Goal: Task Accomplishment & Management: Manage account settings

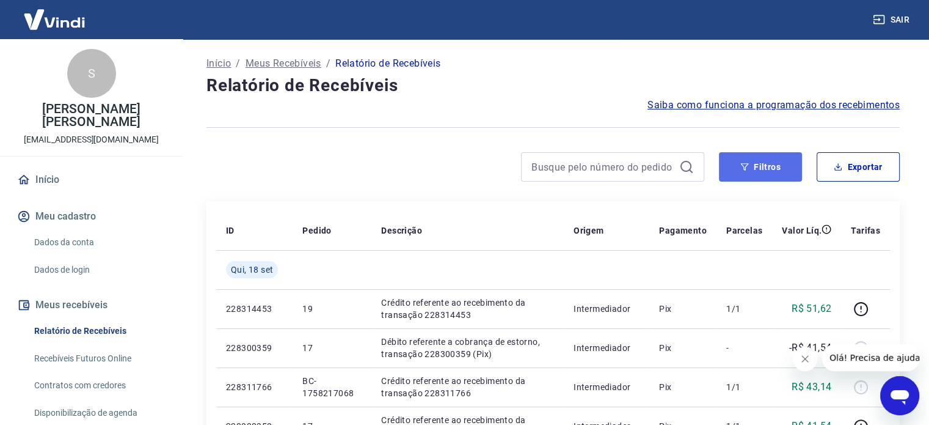
click at [769, 166] on button "Filtros" at bounding box center [760, 166] width 83 height 29
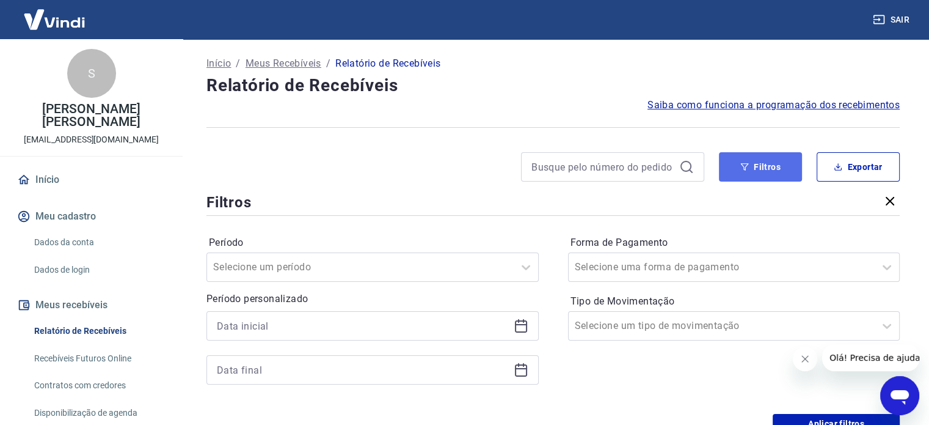
click at [769, 166] on button "Filtros" at bounding box center [760, 166] width 83 height 29
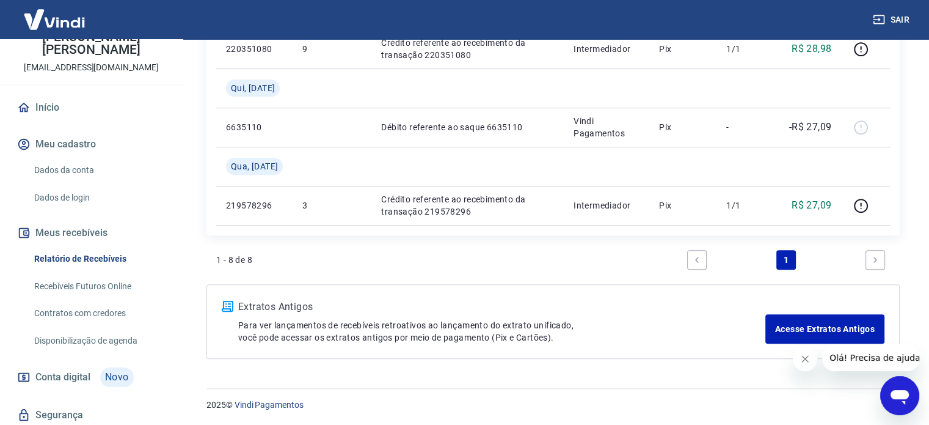
scroll to position [51, 0]
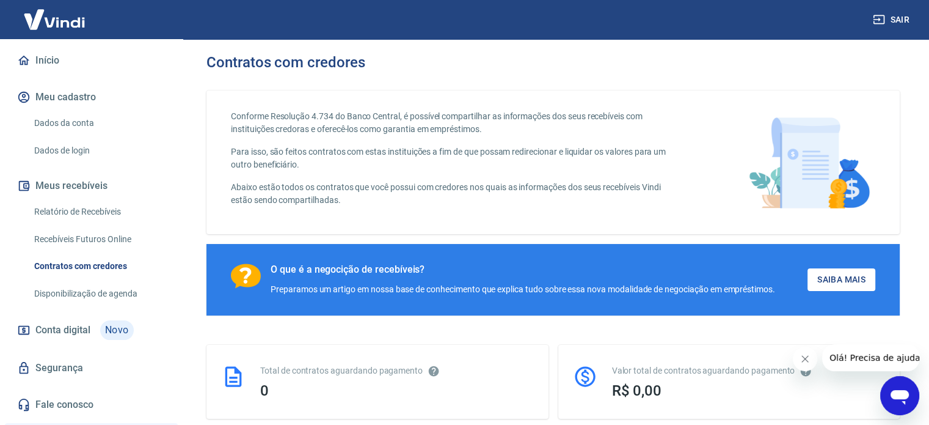
scroll to position [76, 0]
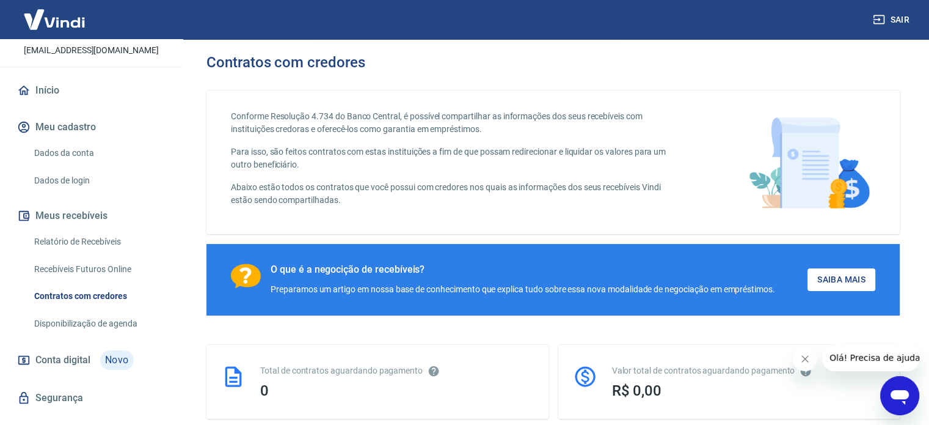
click at [73, 164] on link "Dados da conta" at bounding box center [98, 153] width 139 height 25
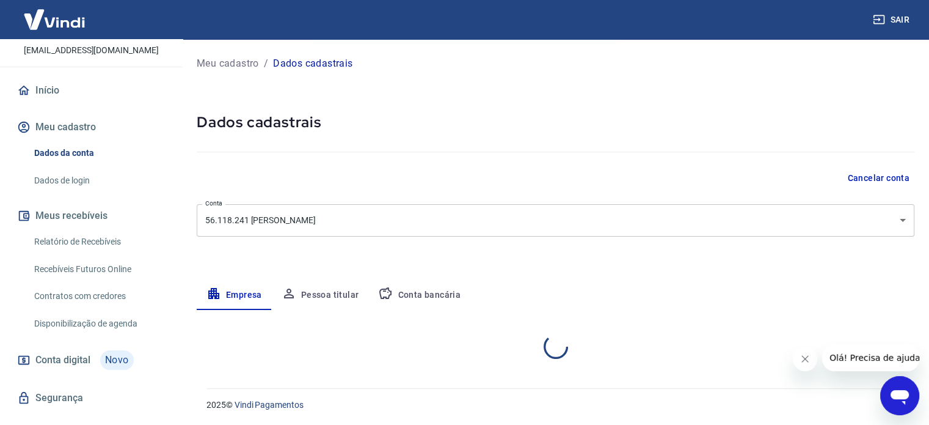
select select "GO"
select select "business"
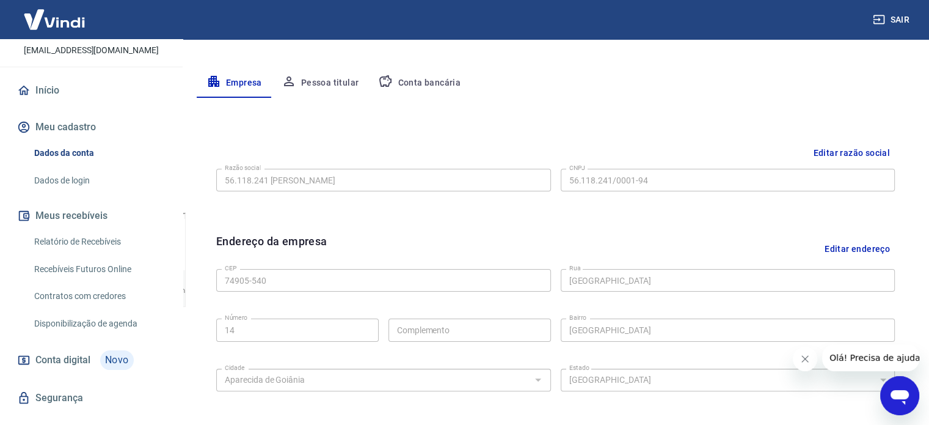
scroll to position [211, 0]
click at [452, 88] on button "Conta bancária" at bounding box center [419, 83] width 102 height 29
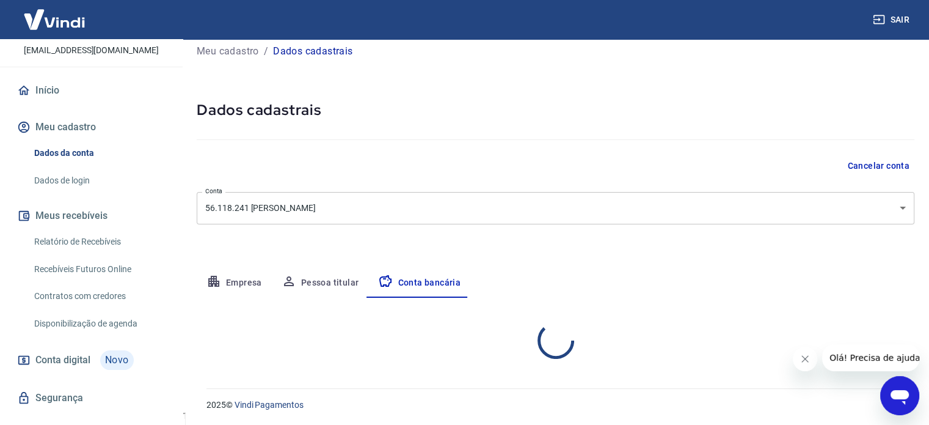
select select "1"
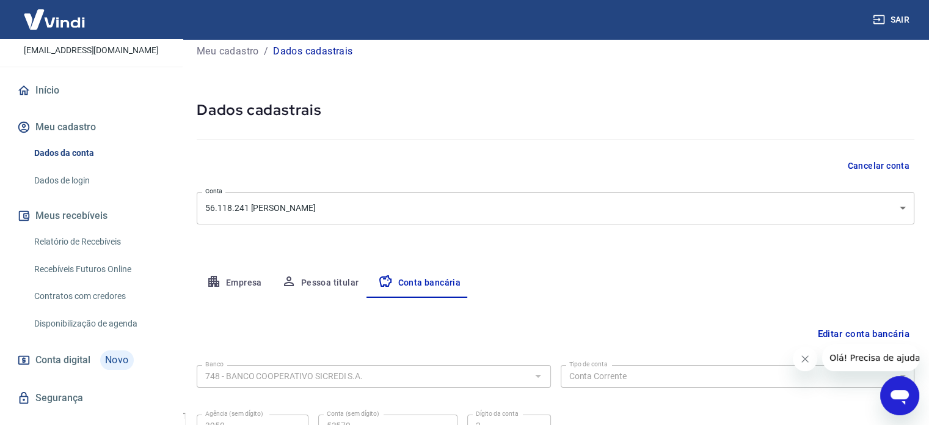
scroll to position [131, 0]
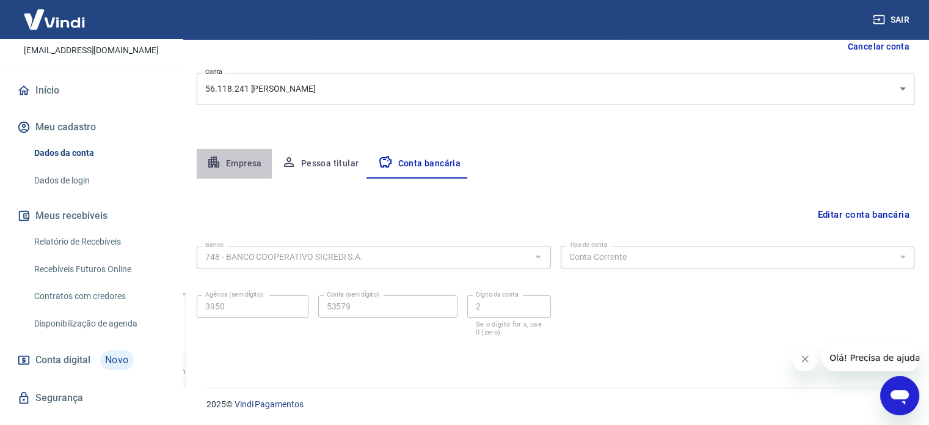
click at [241, 156] on button "Empresa" at bounding box center [234, 163] width 75 height 29
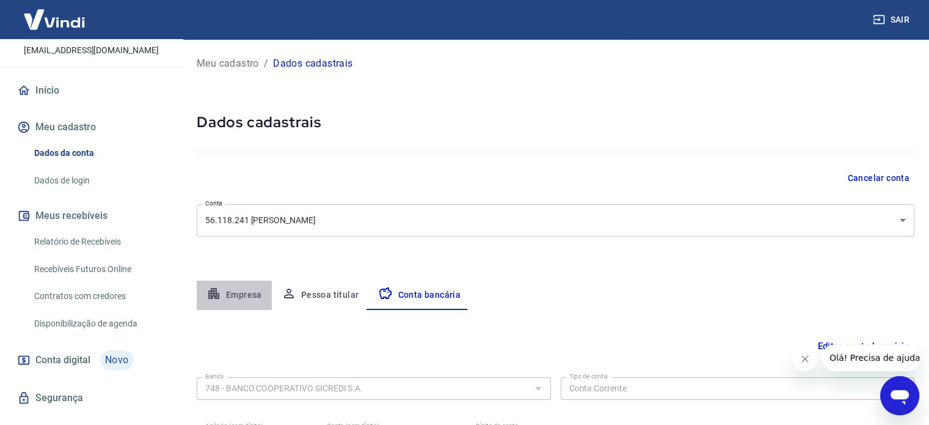
select select "GO"
select select "business"
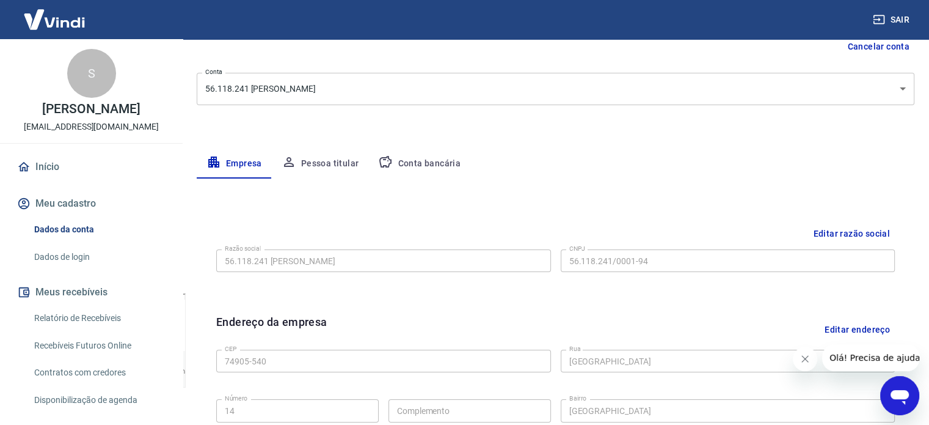
scroll to position [260, 0]
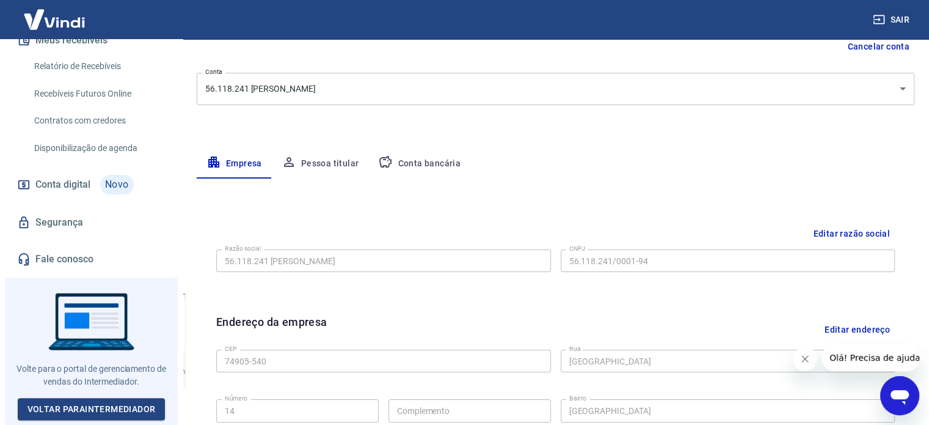
click at [57, 263] on link "Fale conosco" at bounding box center [91, 259] width 153 height 27
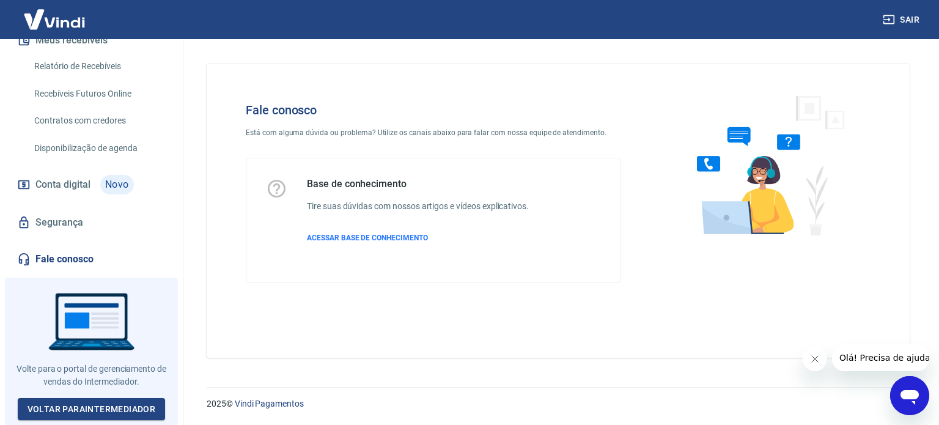
click at [914, 395] on icon "Abrir janela de mensagens" at bounding box center [909, 397] width 18 height 15
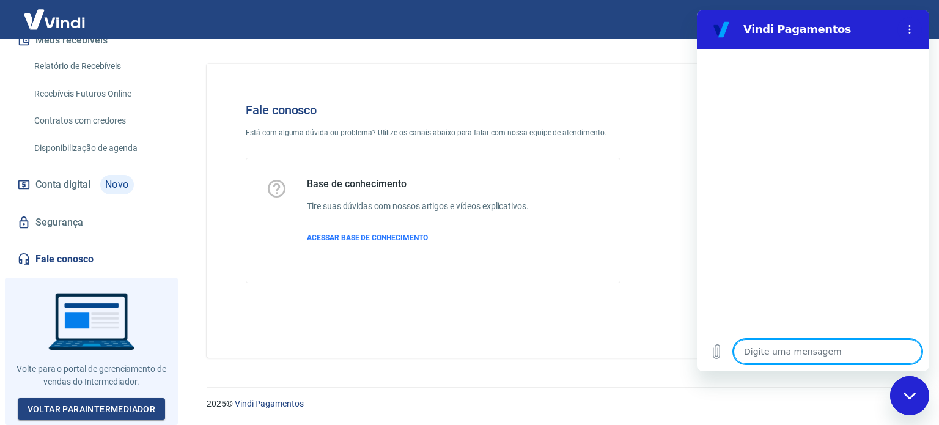
click at [777, 346] on textarea at bounding box center [827, 351] width 188 height 24
type textarea "b"
type textarea "x"
type textarea "bo"
type textarea "x"
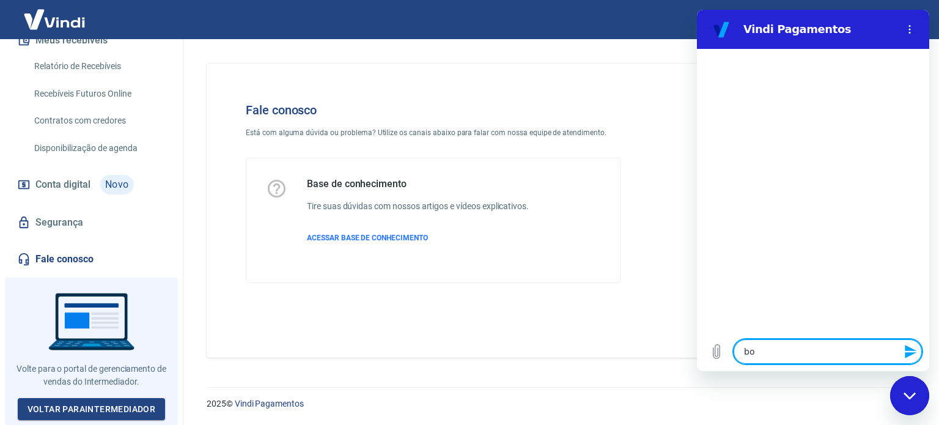
type textarea "boa"
type textarea "x"
type textarea "boa"
type textarea "x"
type textarea "boa t"
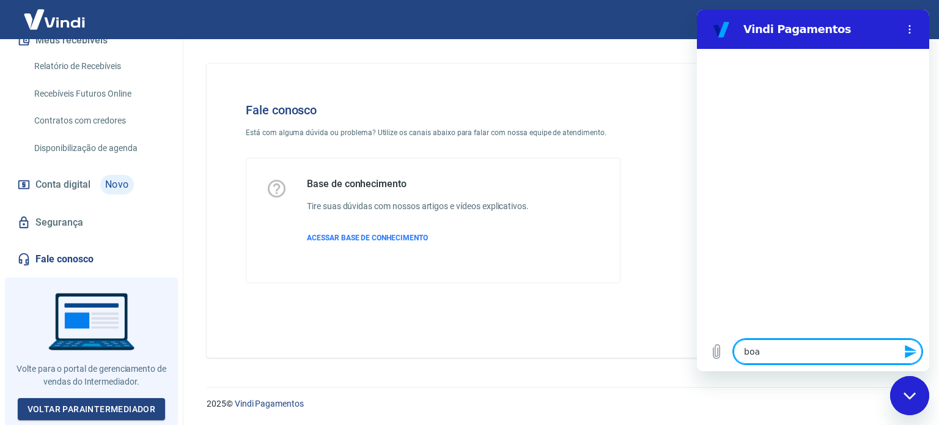
type textarea "x"
type textarea "boa ta"
type textarea "x"
type textarea "boa tar"
type textarea "x"
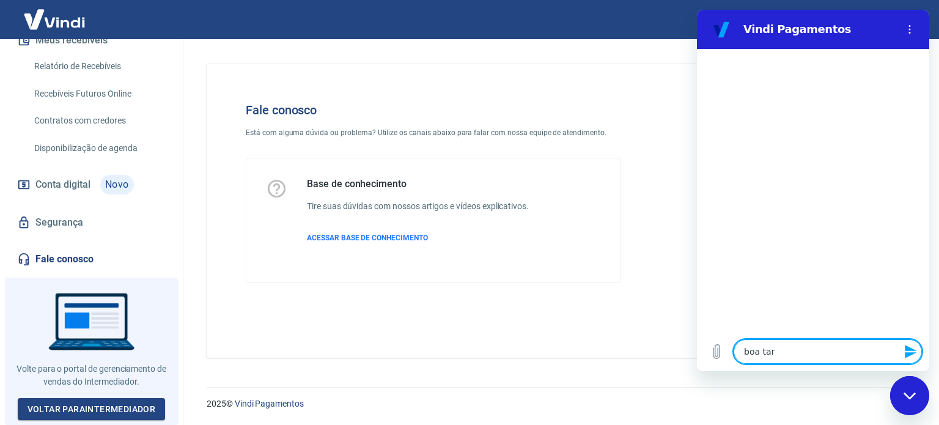
type textarea "boa tard"
type textarea "x"
type textarea "boa tarde"
type textarea "x"
type textarea "boa tard"
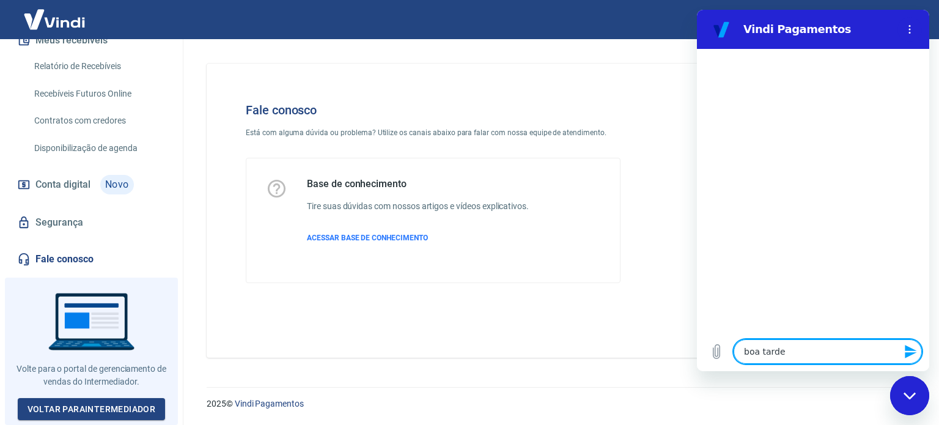
type textarea "x"
type textarea "boa tar"
type textarea "x"
type textarea "boa ta"
type textarea "x"
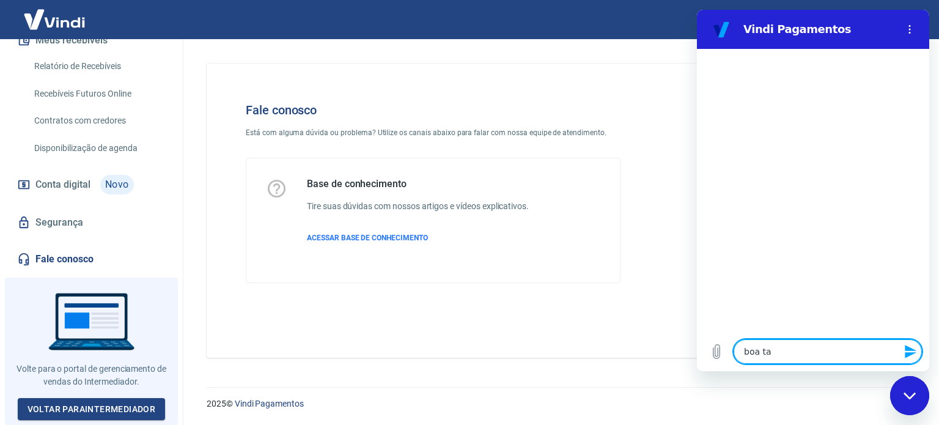
type textarea "boa t"
type textarea "x"
type textarea "boa"
type textarea "x"
type textarea "boa n"
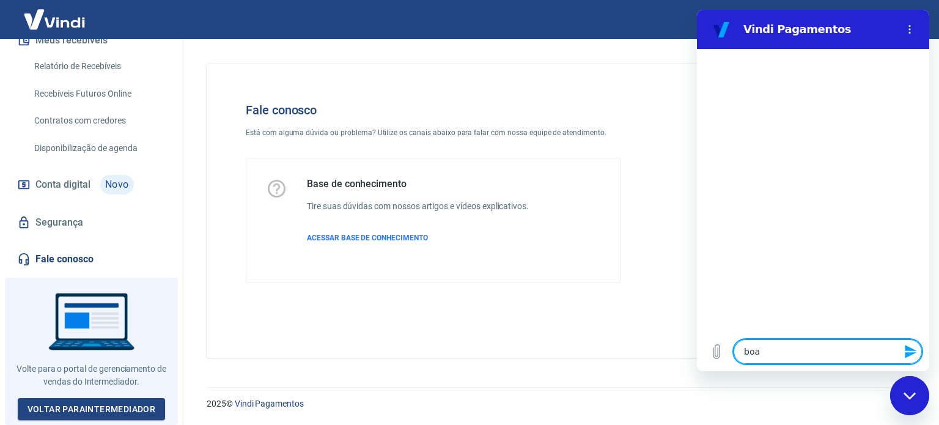
type textarea "x"
type textarea "boa no"
type textarea "x"
type textarea "boa noi"
type textarea "x"
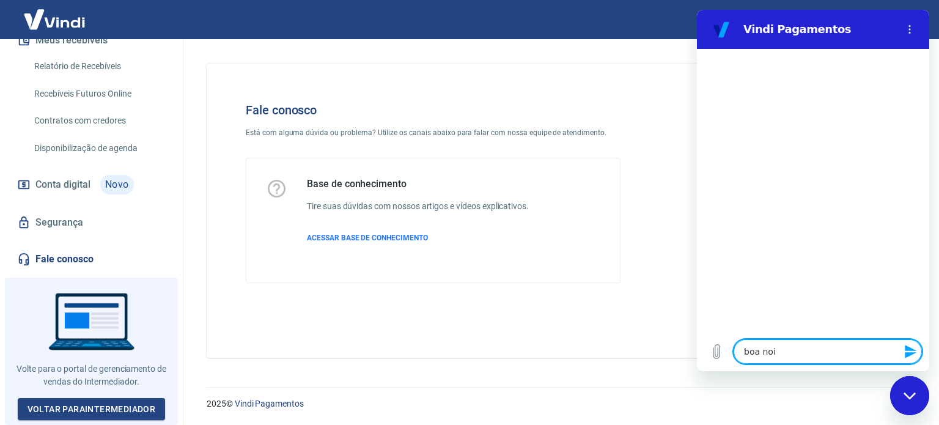
type textarea "boa noit"
type textarea "x"
type textarea "boa noite"
type textarea "x"
type textarea "boa noite"
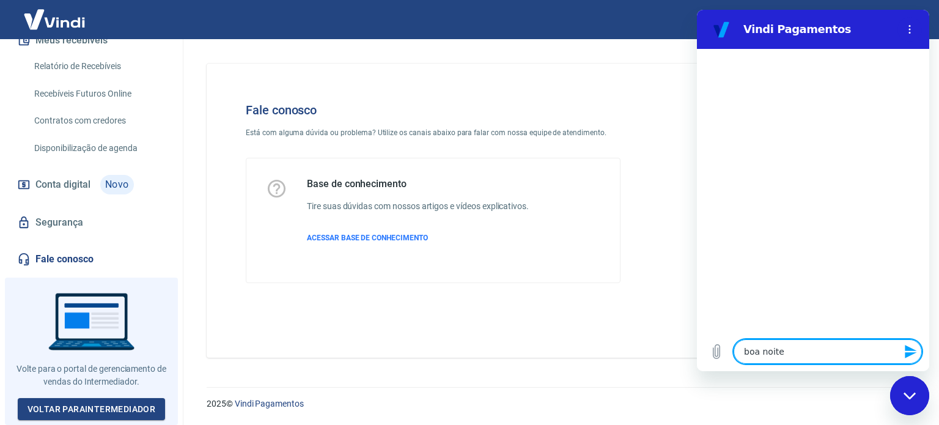
type textarea "x"
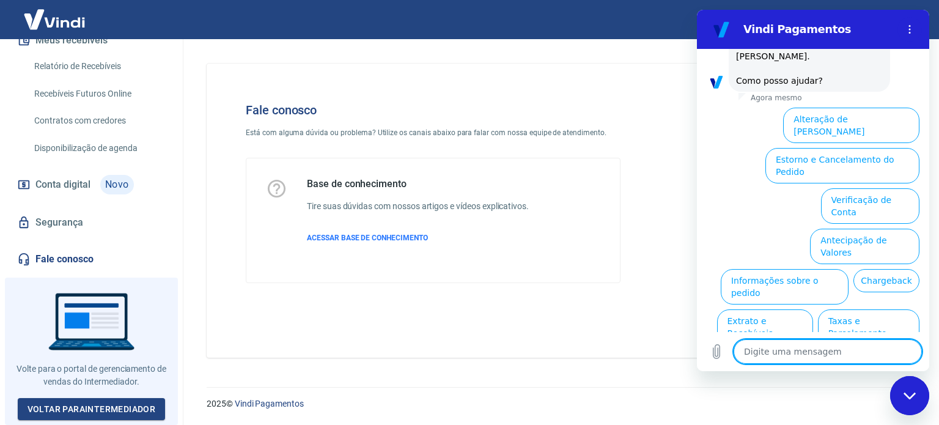
scroll to position [93, 0]
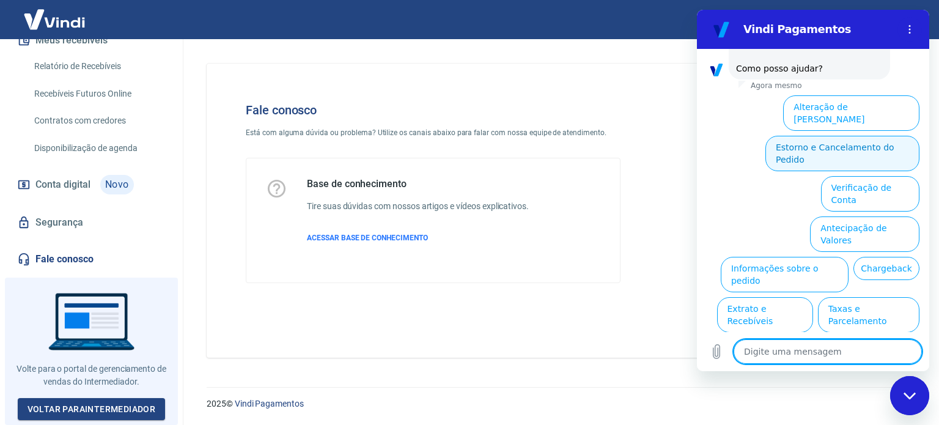
click at [839, 136] on button "Estorno e Cancelamento do Pedido" at bounding box center [842, 153] width 154 height 35
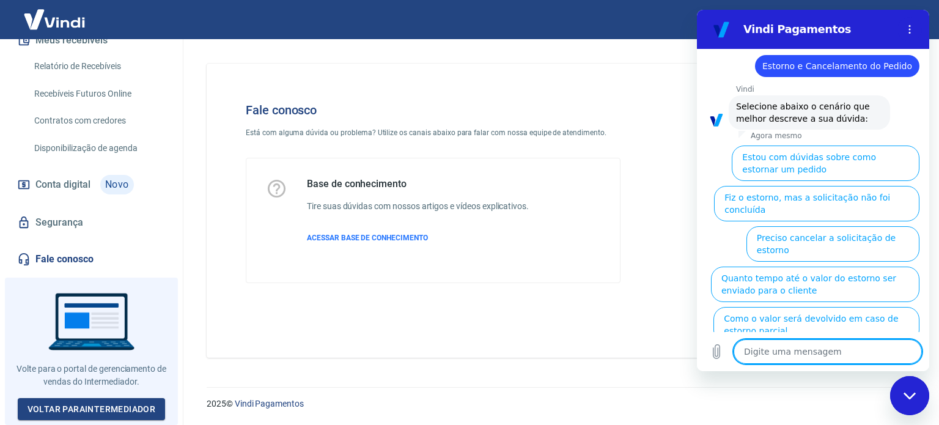
scroll to position [128, 0]
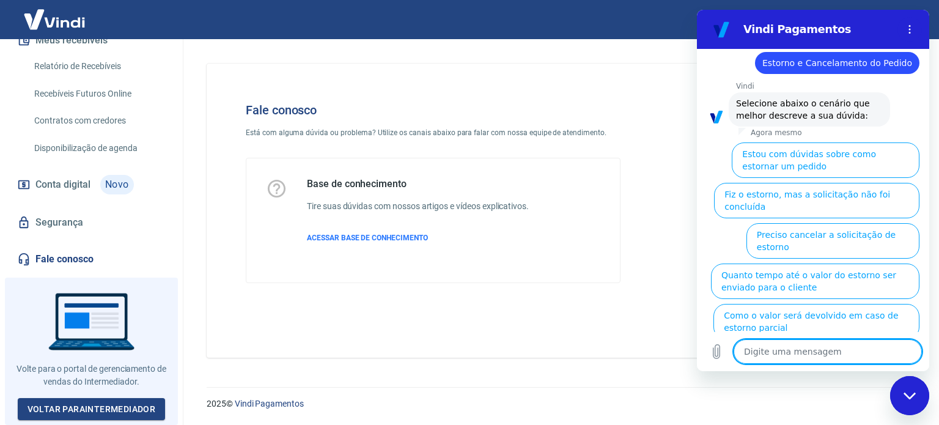
click at [768, 353] on textarea at bounding box center [827, 351] width 188 height 24
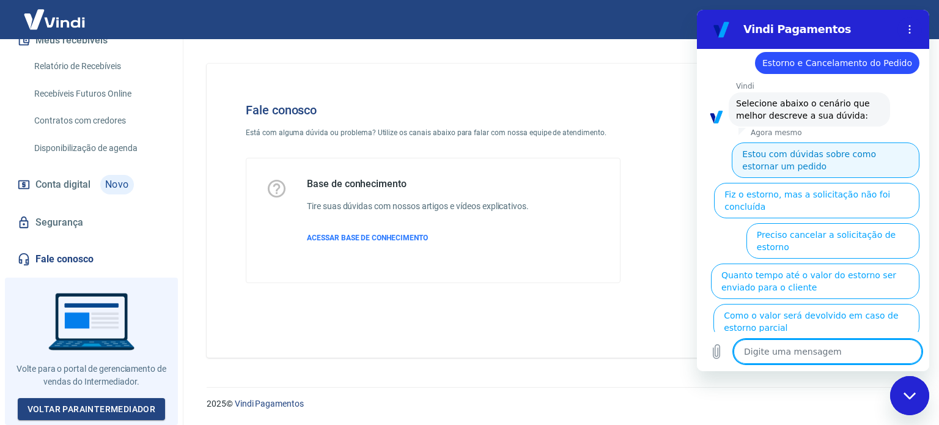
click at [804, 151] on button "Estou com dúvidas sobre como estornar um pedido" at bounding box center [825, 159] width 188 height 35
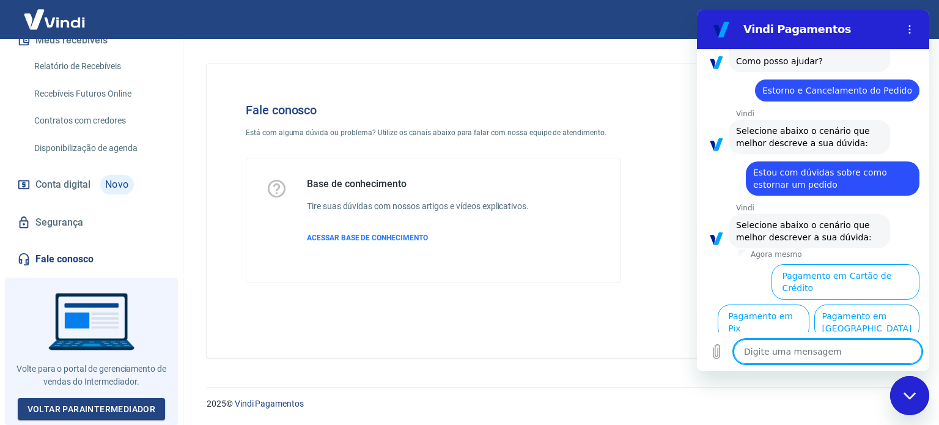
scroll to position [101, 0]
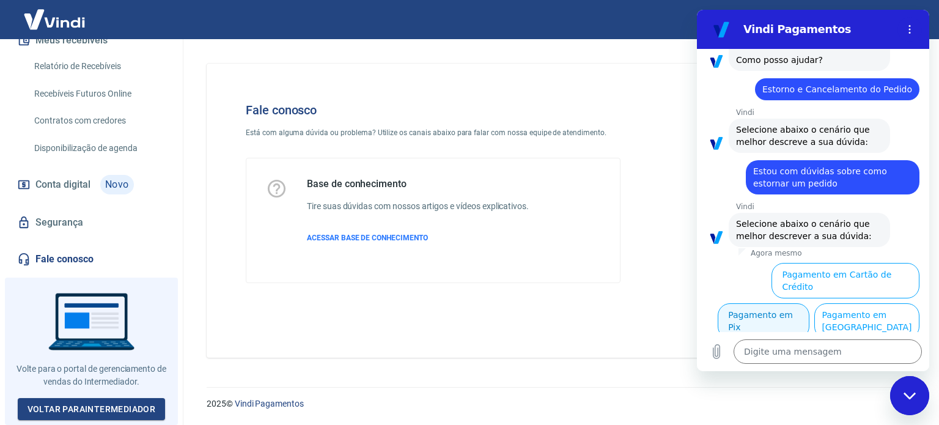
click at [809, 303] on button "Pagamento em Pix" at bounding box center [763, 320] width 92 height 35
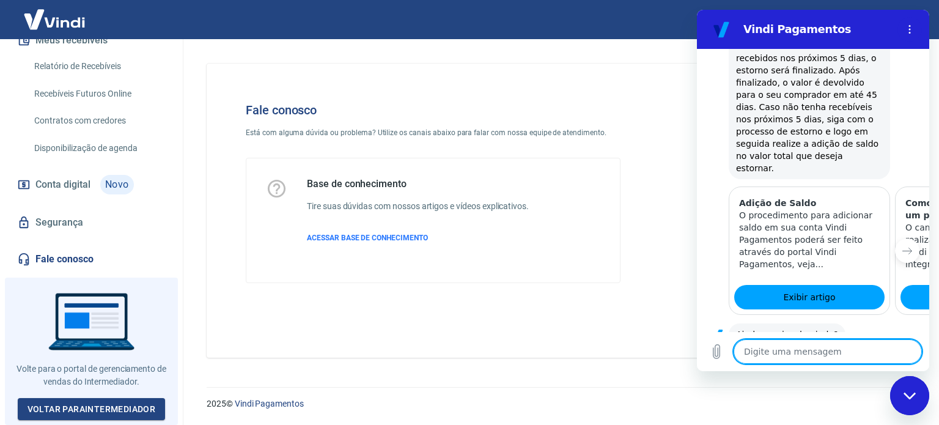
scroll to position [611, 0]
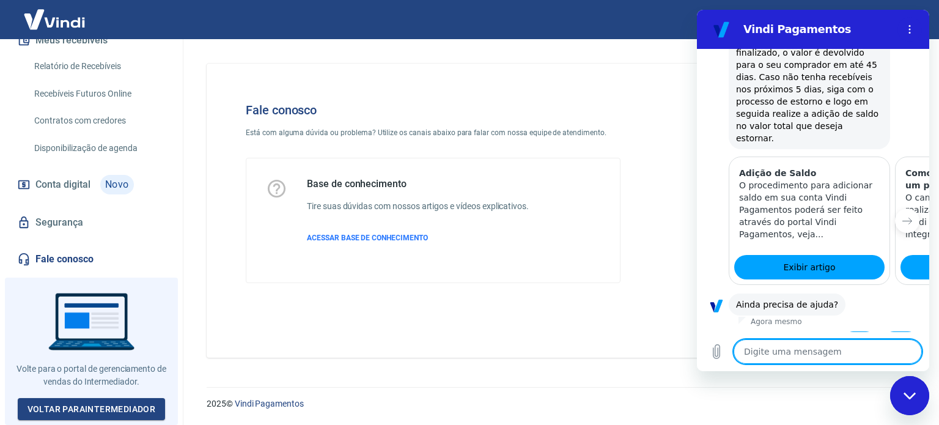
click at [855, 331] on button "Sim" at bounding box center [858, 342] width 35 height 23
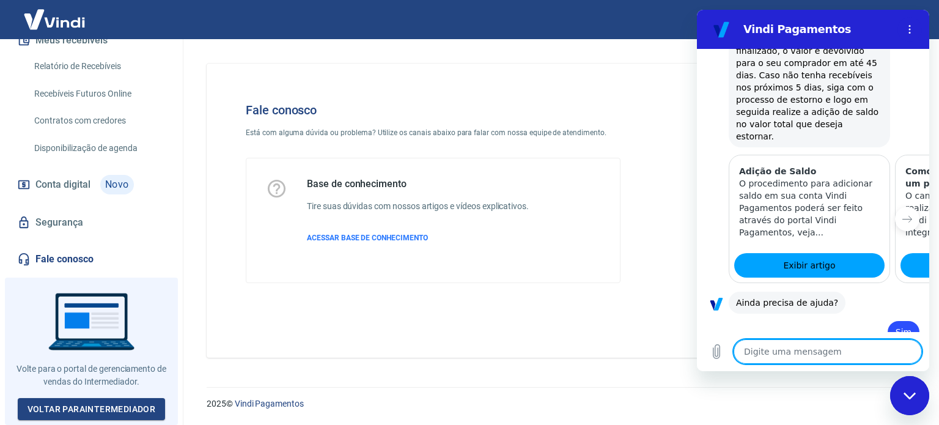
type textarea "x"
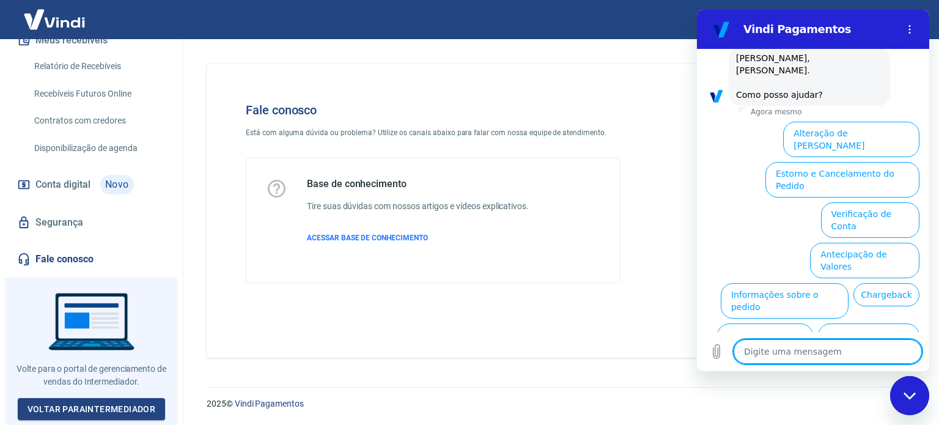
scroll to position [929, 0]
click at [797, 354] on textarea at bounding box center [827, 351] width 188 height 24
type textarea "F"
type textarea "x"
type textarea "Fa"
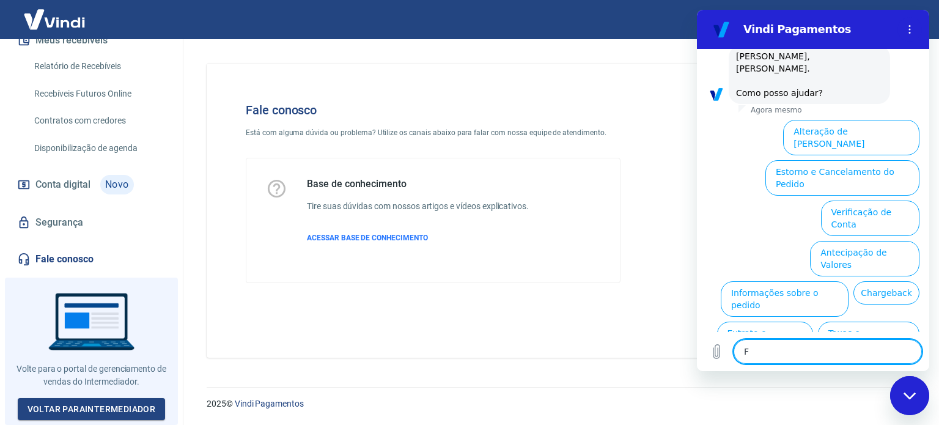
type textarea "x"
type textarea "Fal"
type textarea "x"
type textarea "Fala"
type textarea "x"
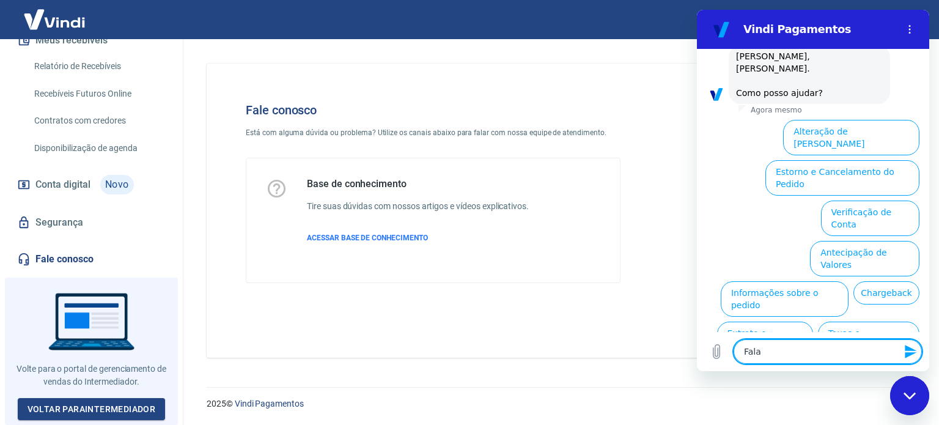
type textarea "Falar"
type textarea "x"
type textarea "Falar"
type textarea "x"
type textarea "Falar c"
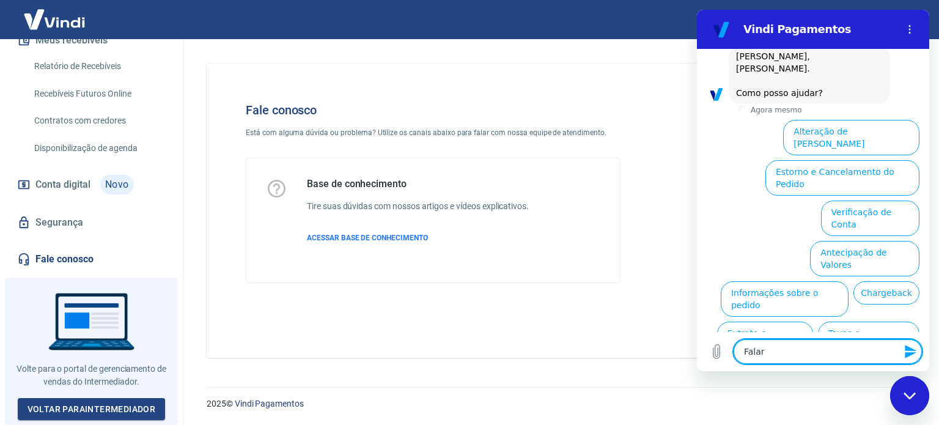
type textarea "x"
type textarea "Falar co"
type textarea "x"
type textarea "Falar com"
type textarea "x"
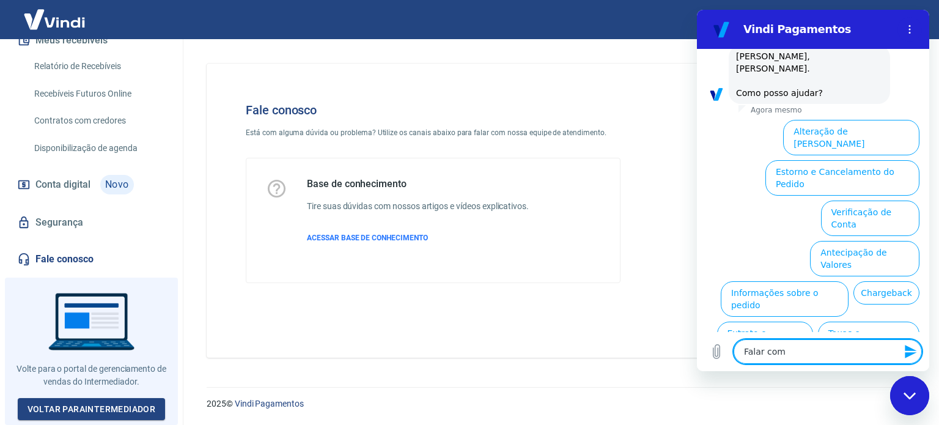
type textarea "Falar com"
type textarea "x"
type textarea "Falar com a"
type textarea "x"
type textarea "Falar com at"
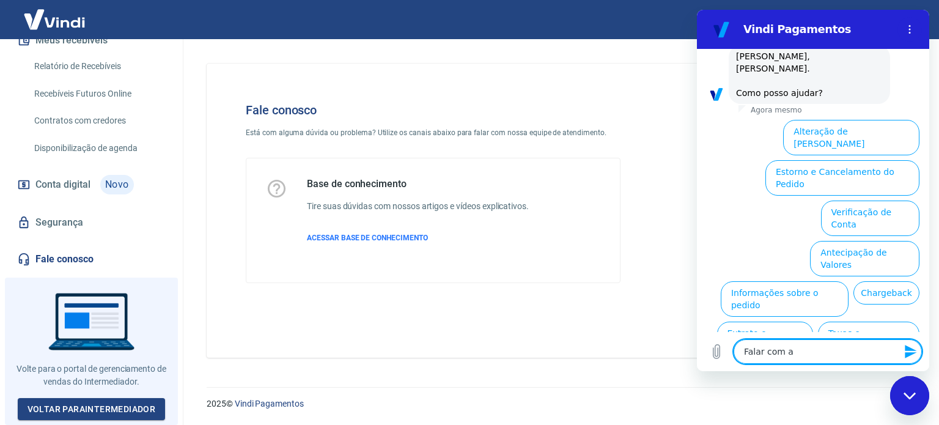
type textarea "x"
type textarea "Falar com ate"
type textarea "x"
type textarea "Falar com aten"
type textarea "x"
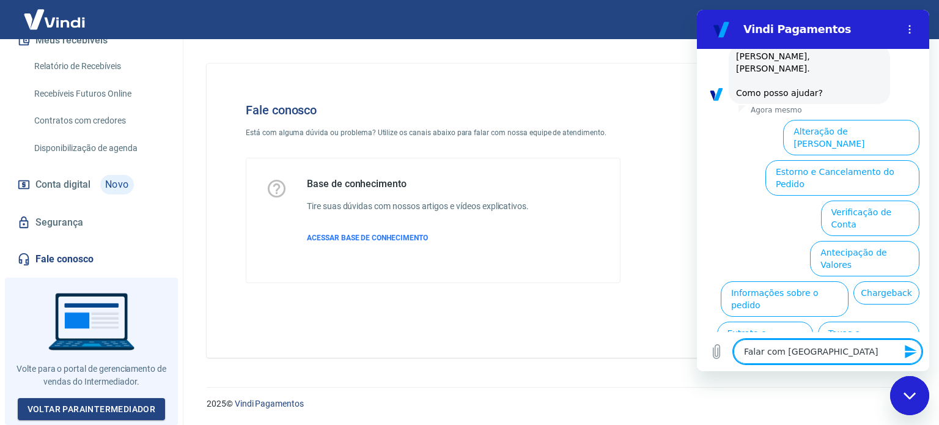
type textarea "Falar com atend"
type textarea "x"
type textarea "Falar com atende"
type textarea "x"
type textarea "Falar com atenden"
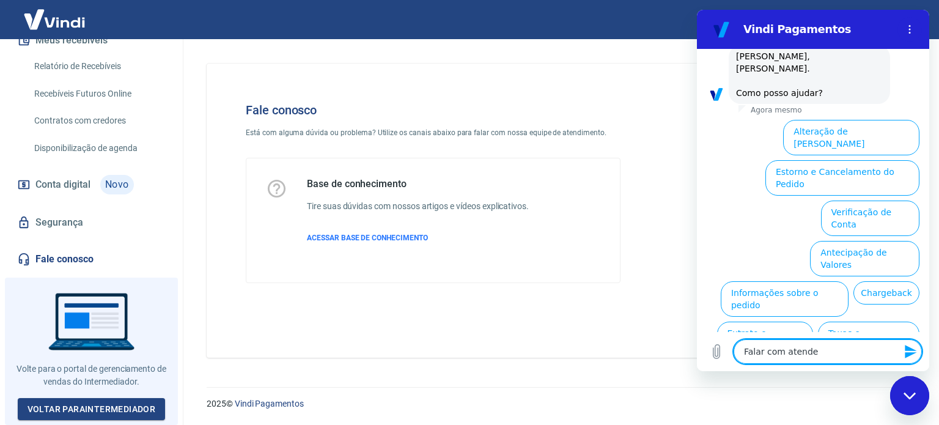
type textarea "x"
type textarea "Falar com atendent"
type textarea "x"
type textarea "Falar com atendente"
type textarea "x"
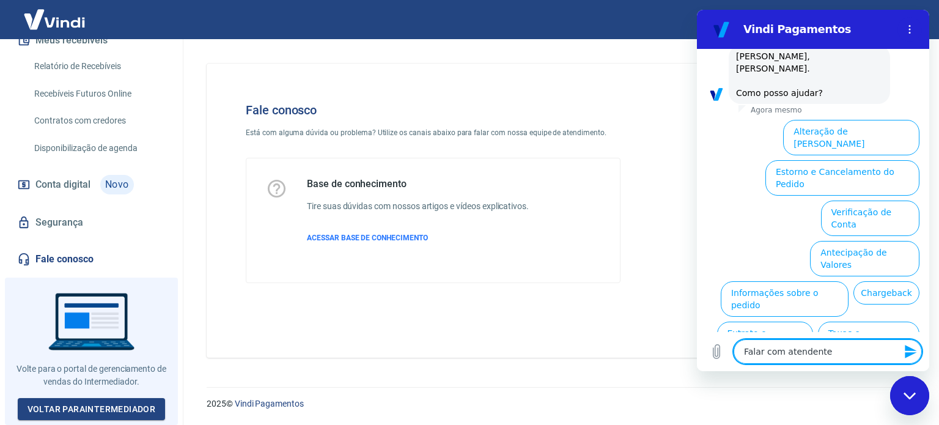
type textarea "Falar com atendente"
type textarea "x"
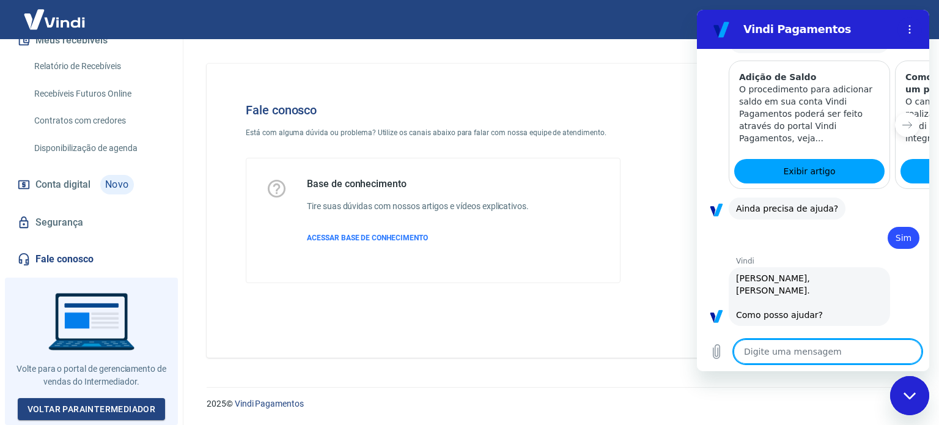
type textarea "x"
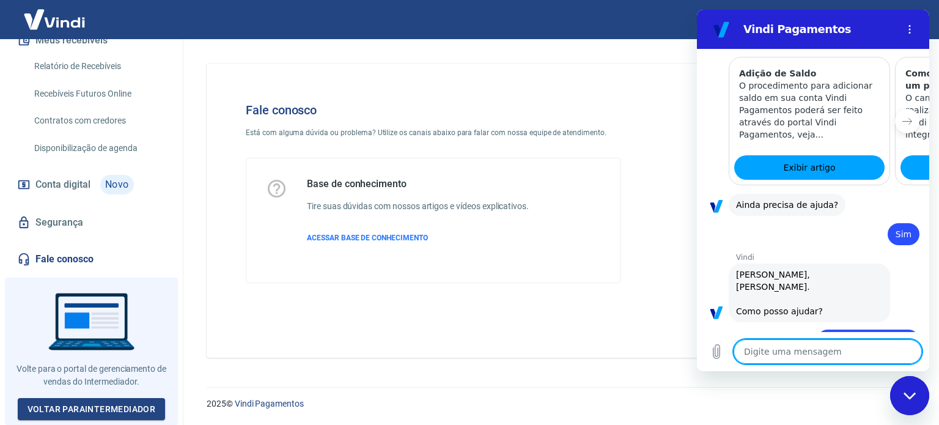
scroll to position [772, 0]
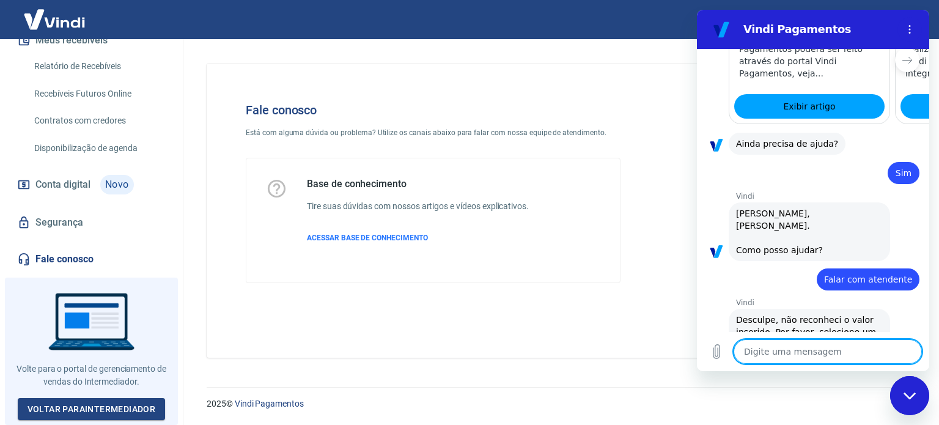
type textarea "o"
type textarea "x"
type textarea "oi"
type textarea "x"
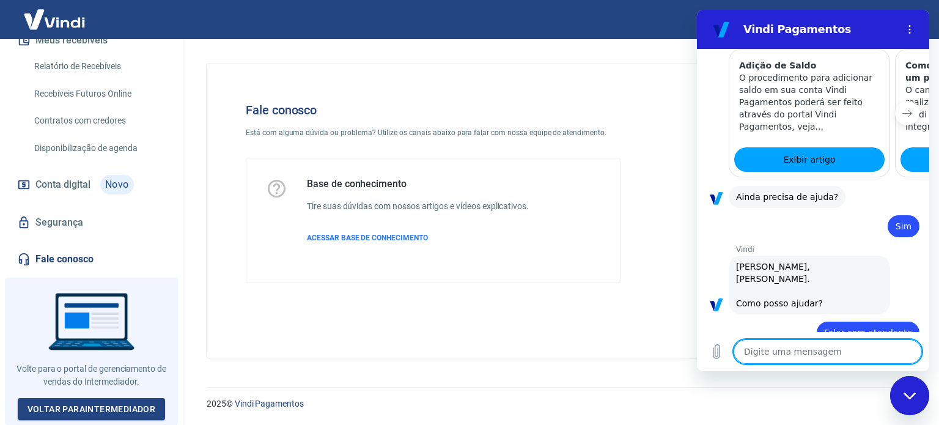
scroll to position [560, 0]
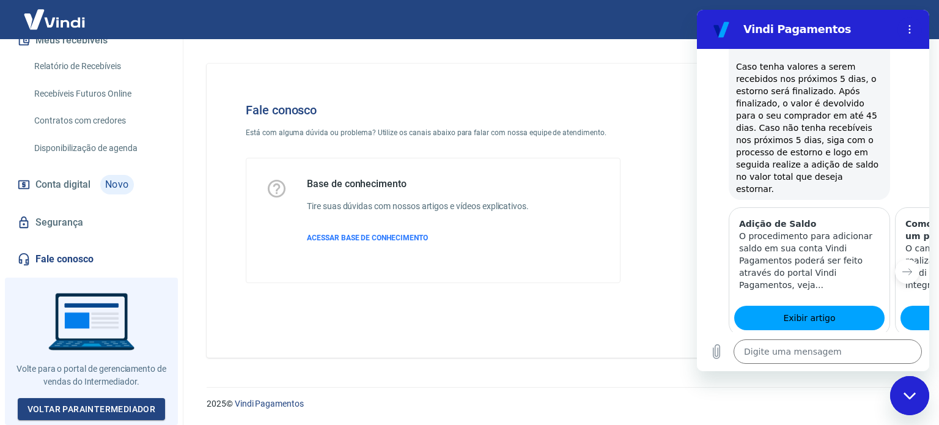
click at [902, 381] on div "Fechar janela de mensagens" at bounding box center [909, 395] width 37 height 37
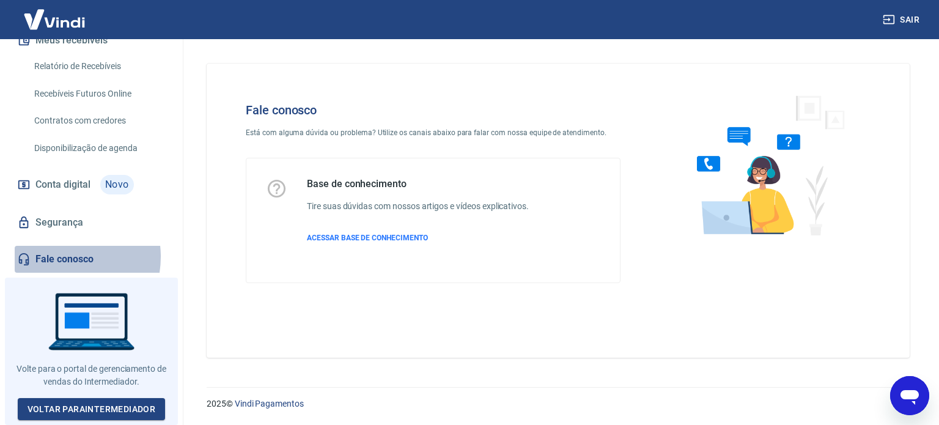
click at [57, 261] on link "Fale conosco" at bounding box center [91, 259] width 153 height 27
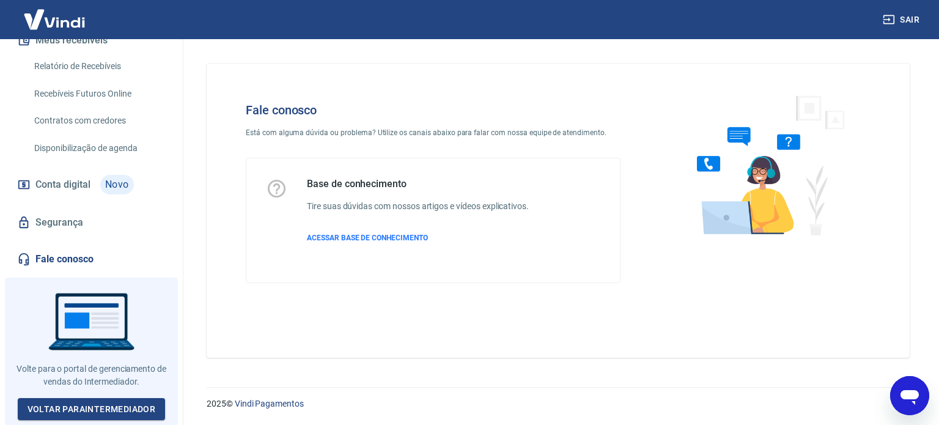
click at [916, 387] on icon "Abrir janela de mensagens" at bounding box center [909, 395] width 22 height 22
type textarea "x"
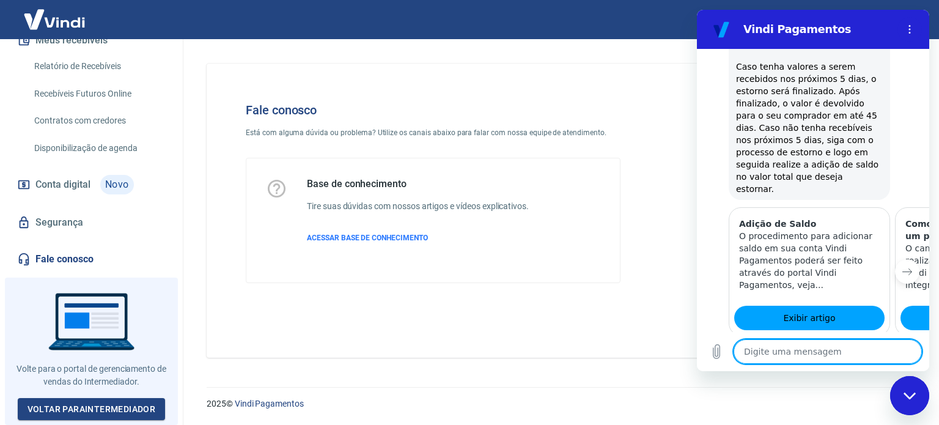
click at [902, 266] on icon "Próximo item" at bounding box center [907, 271] width 10 height 10
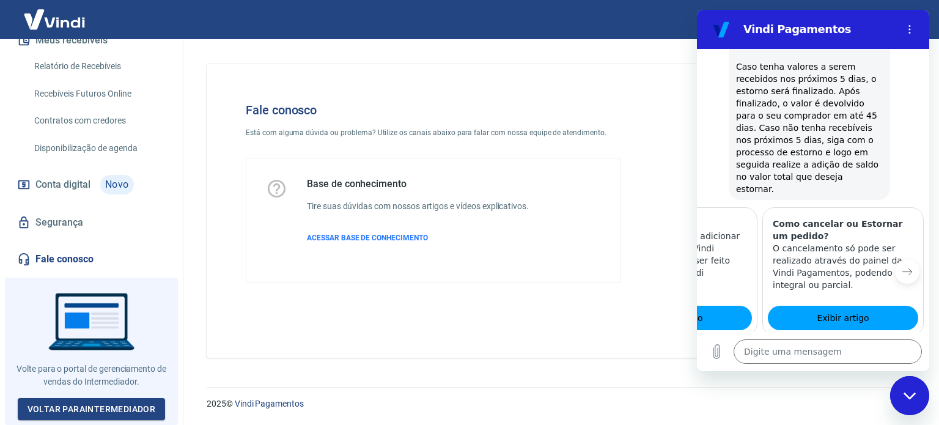
click at [902, 266] on icon "Próximo item" at bounding box center [907, 271] width 10 height 10
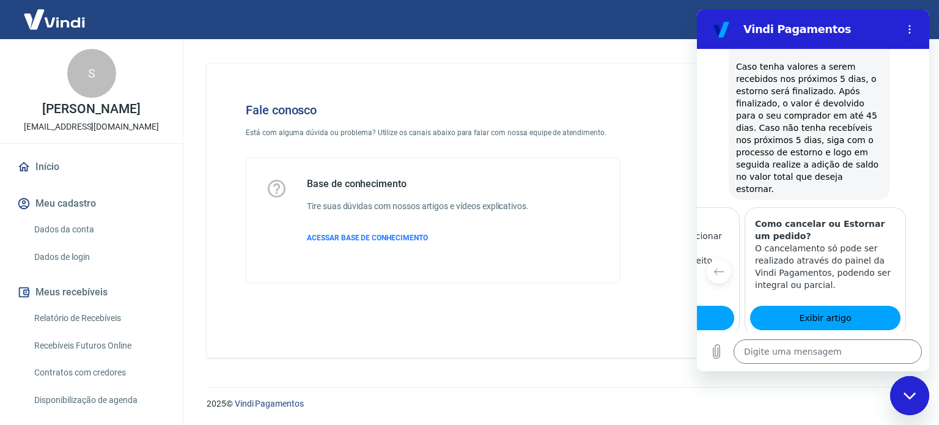
click at [67, 240] on link "Dados da conta" at bounding box center [98, 229] width 139 height 25
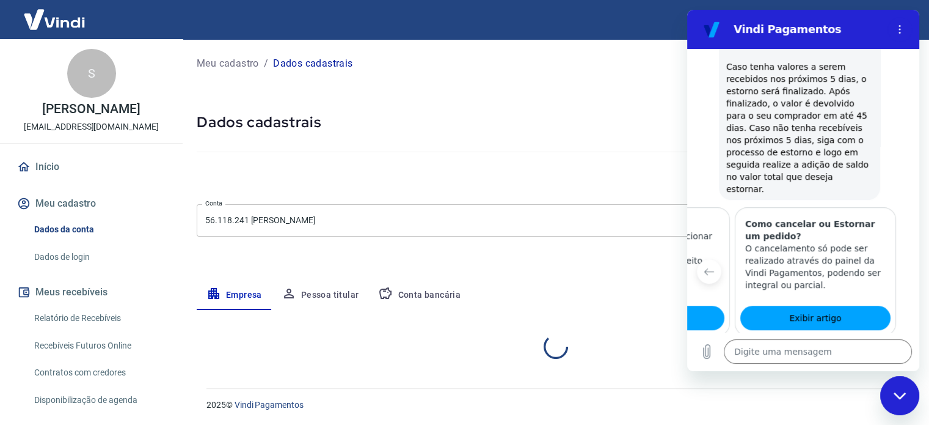
select select "GO"
select select "business"
drag, startPoint x: 895, startPoint y: 392, endPoint x: 1492, endPoint y: 696, distance: 669.8
click at [895, 392] on icon "Fechar janela de mensagens" at bounding box center [899, 395] width 12 height 7
type textarea "x"
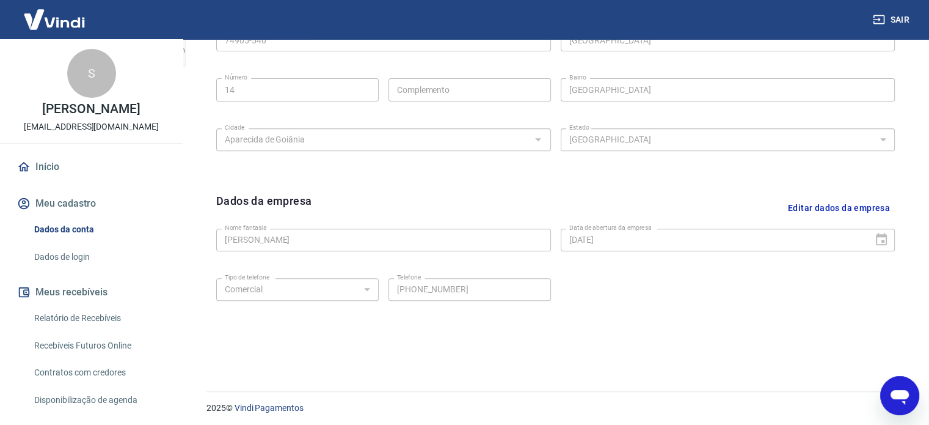
scroll to position [456, 0]
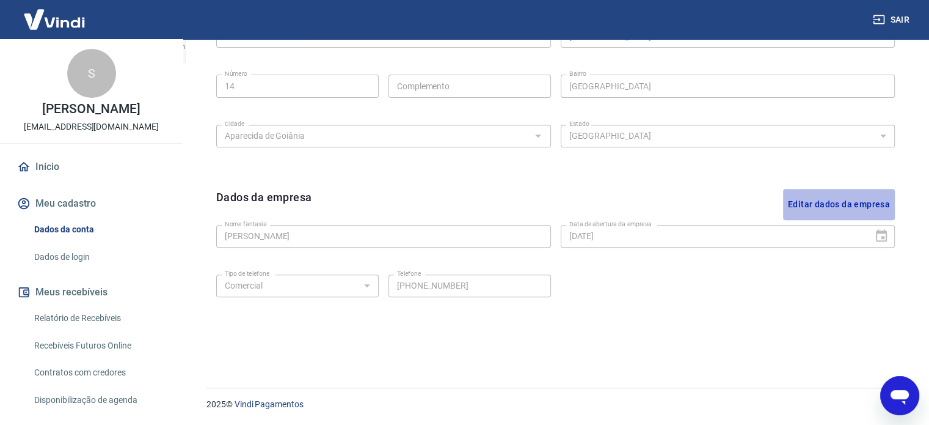
click at [854, 202] on button "Editar dados da empresa" at bounding box center [839, 204] width 112 height 31
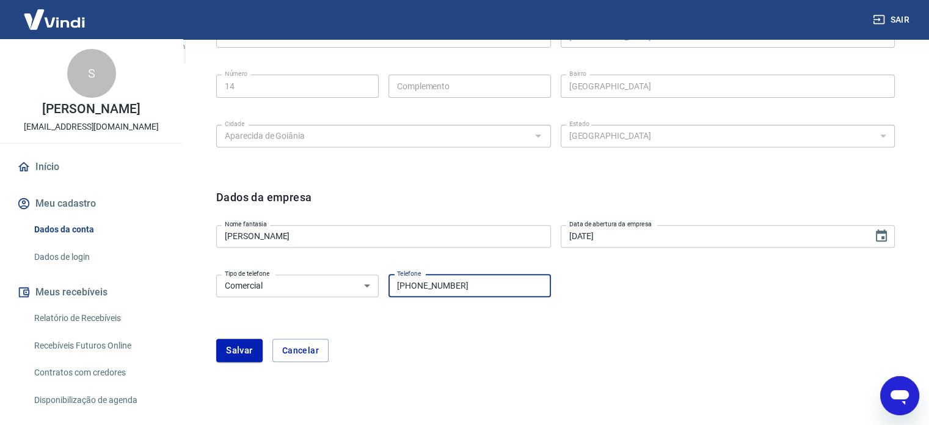
drag, startPoint x: 478, startPoint y: 283, endPoint x: 417, endPoint y: 287, distance: 60.6
click at [417, 287] on input "(62) 99354-3380" at bounding box center [470, 285] width 163 height 23
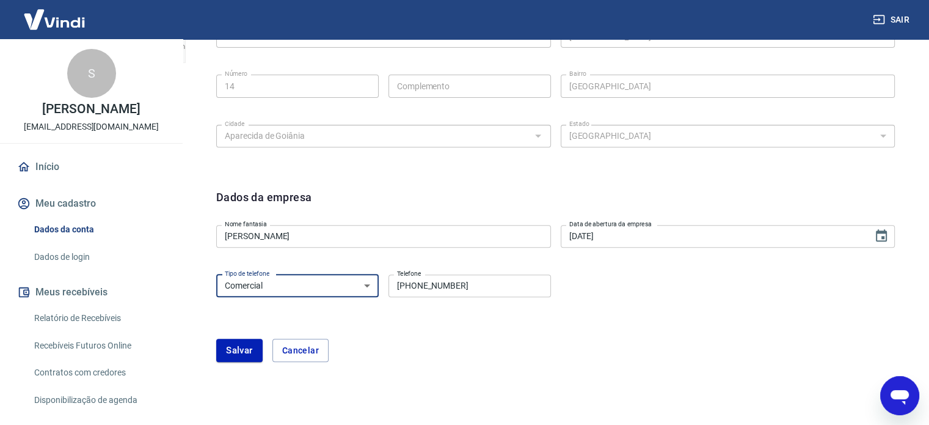
click at [367, 285] on select "Residencial Comercial" at bounding box center [297, 285] width 163 height 23
drag, startPoint x: 491, startPoint y: 318, endPoint x: 474, endPoint y: 298, distance: 26.0
click at [491, 318] on div "Tipo de telefone Residencial Comercial Tipo de telefone Telefone (62) 99354-338…" at bounding box center [555, 293] width 679 height 49
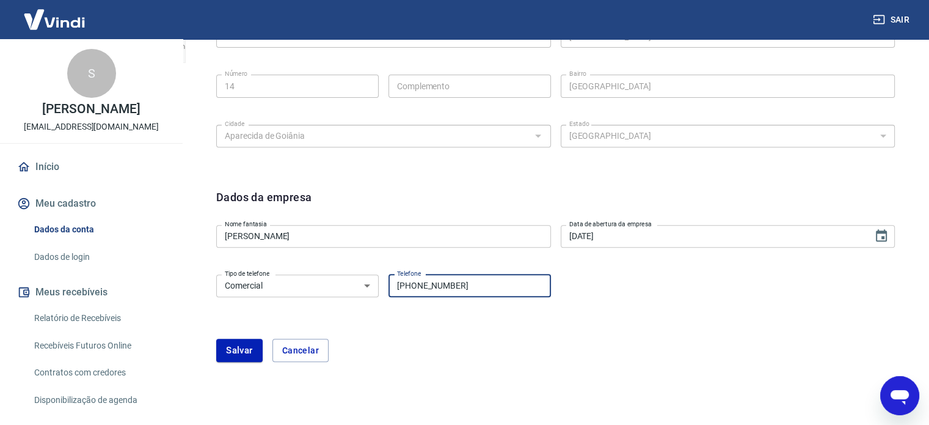
drag, startPoint x: 472, startPoint y: 283, endPoint x: 421, endPoint y: 285, distance: 51.4
click at [421, 285] on input "(62) 99354-3380" at bounding box center [470, 285] width 163 height 23
type input "(62) 99930-2524"
click at [494, 358] on div "Salvar Cancelar" at bounding box center [555, 350] width 679 height 23
click at [240, 349] on button "Salvar" at bounding box center [239, 350] width 46 height 23
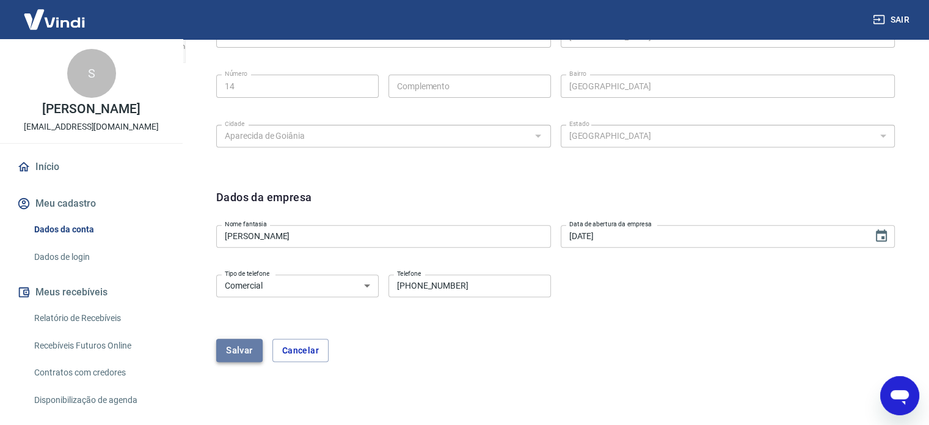
scroll to position [0, 0]
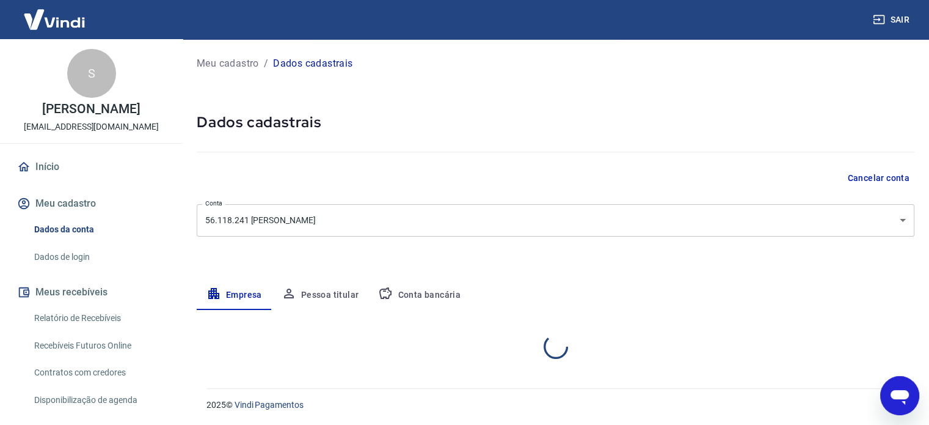
select select "GO"
select select "business"
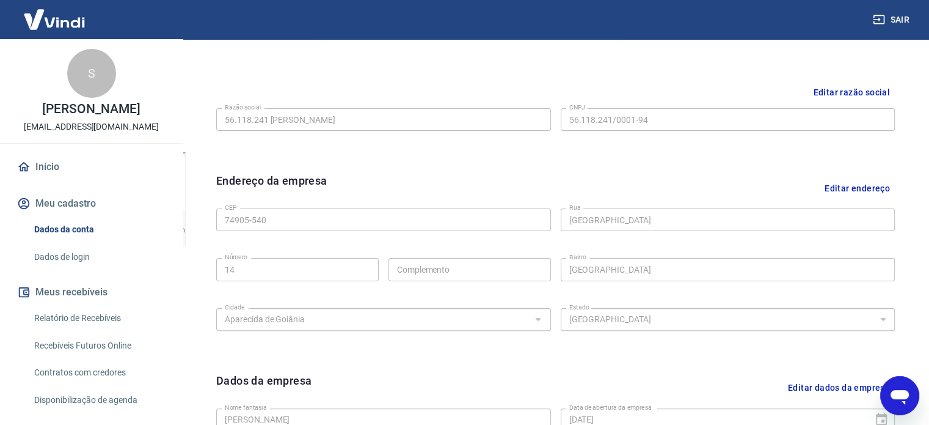
scroll to position [211, 0]
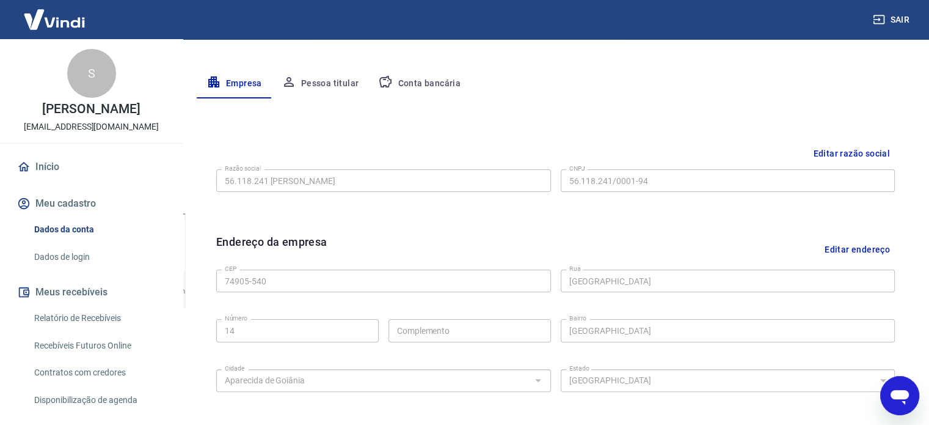
click at [874, 247] on button "Editar endereço" at bounding box center [857, 248] width 75 height 31
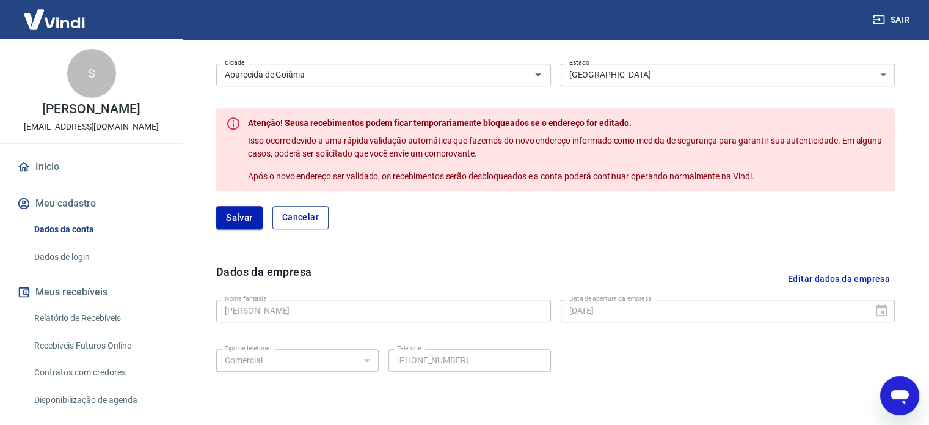
click at [291, 214] on button "Cancelar" at bounding box center [301, 217] width 56 height 23
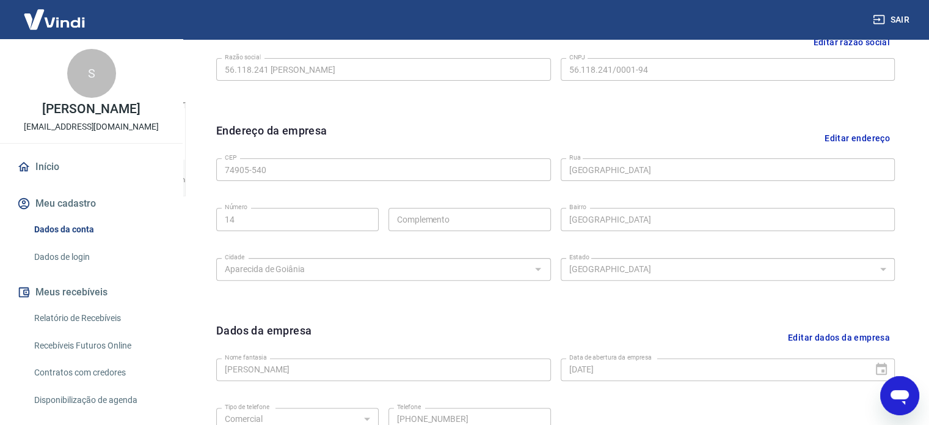
scroll to position [273, 0]
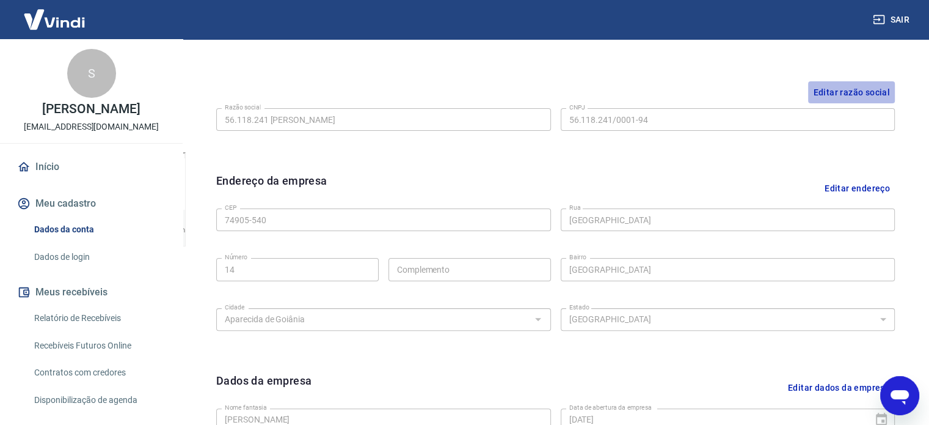
click at [855, 90] on button "Editar razão social" at bounding box center [851, 92] width 87 height 23
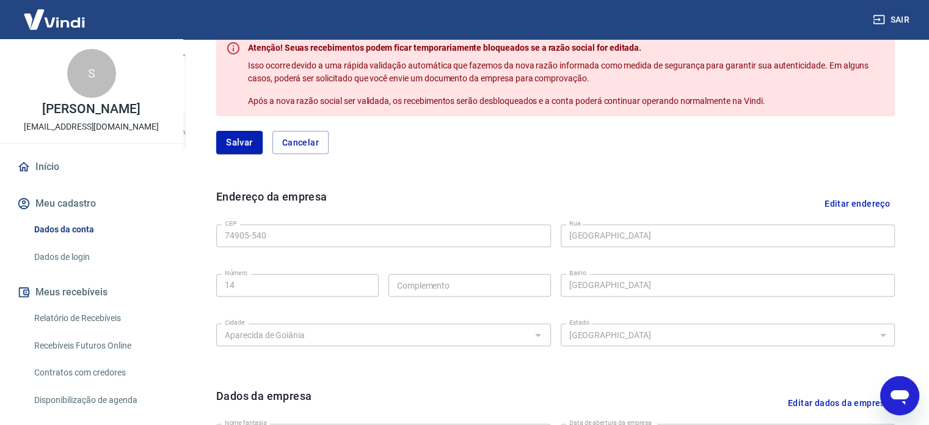
scroll to position [211, 0]
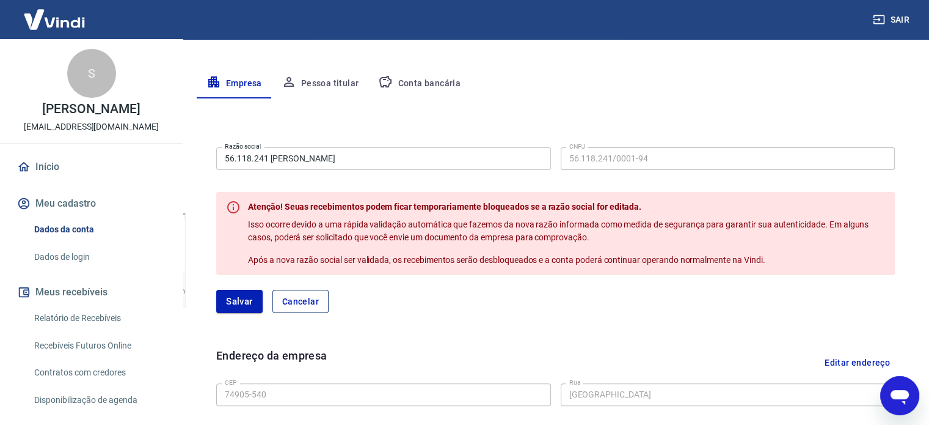
click at [299, 294] on button "Cancelar" at bounding box center [301, 301] width 56 height 23
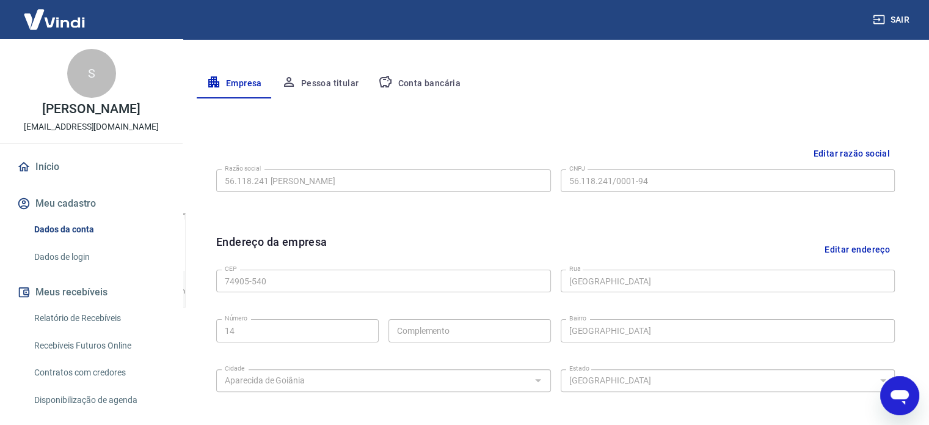
click at [55, 269] on link "Dados de login" at bounding box center [98, 256] width 139 height 25
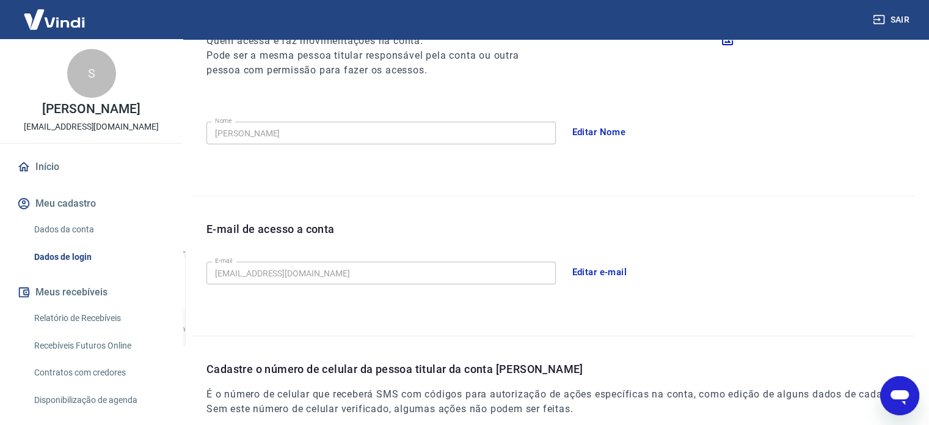
click at [39, 177] on link "Início" at bounding box center [91, 166] width 153 height 27
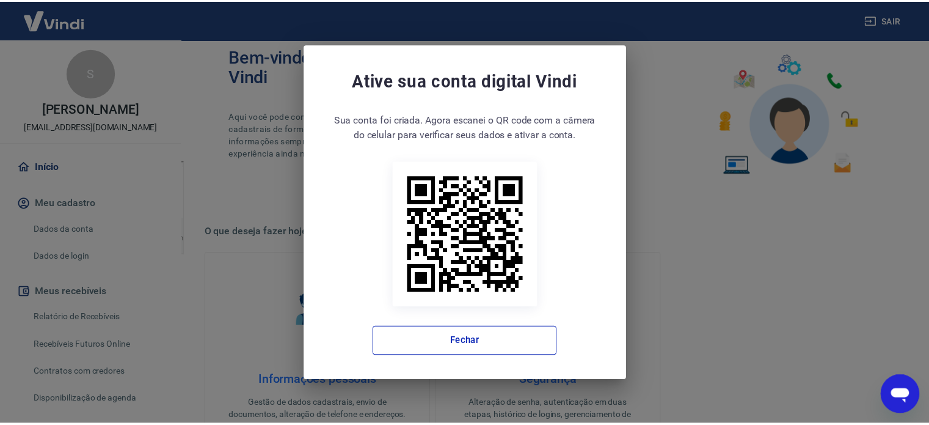
scroll to position [264, 0]
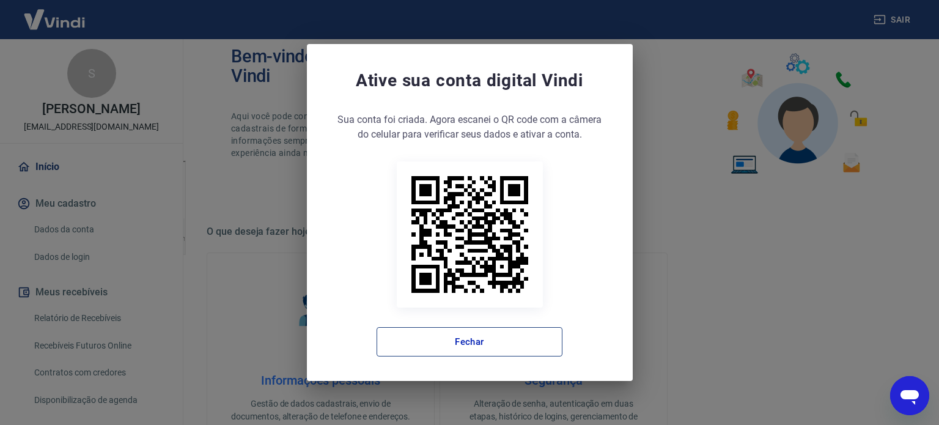
click at [464, 343] on button "Fechar" at bounding box center [469, 341] width 186 height 29
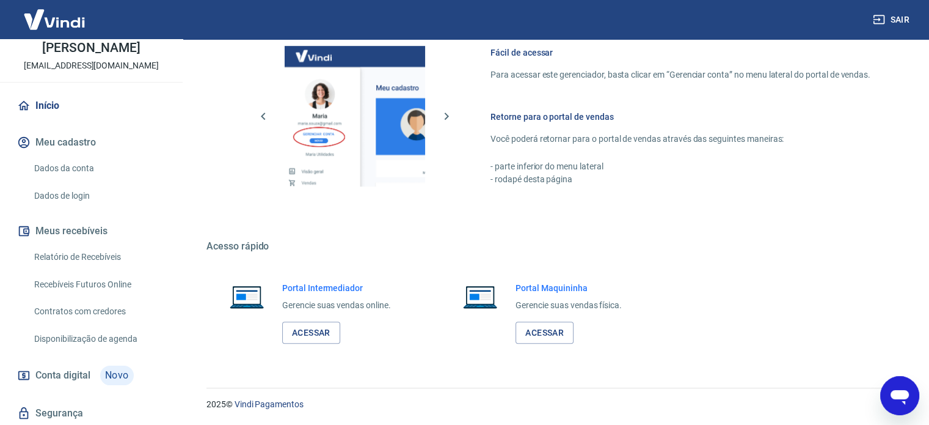
scroll to position [122, 0]
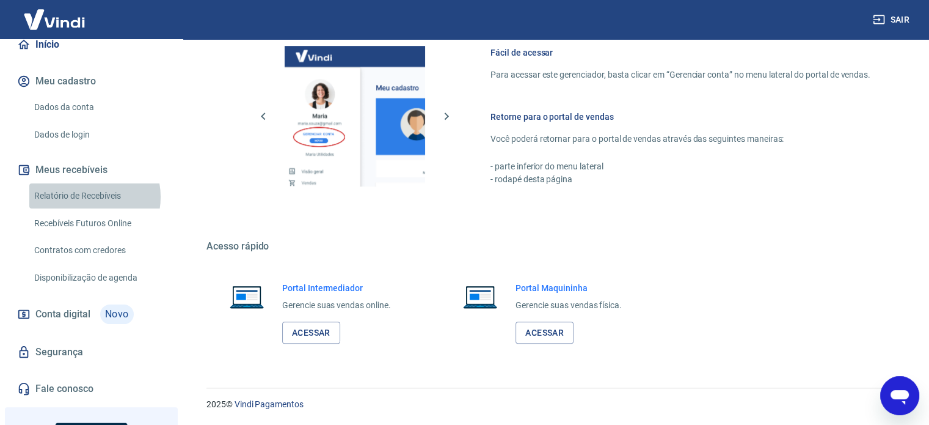
click at [84, 208] on link "Relatório de Recebíveis" at bounding box center [98, 195] width 139 height 25
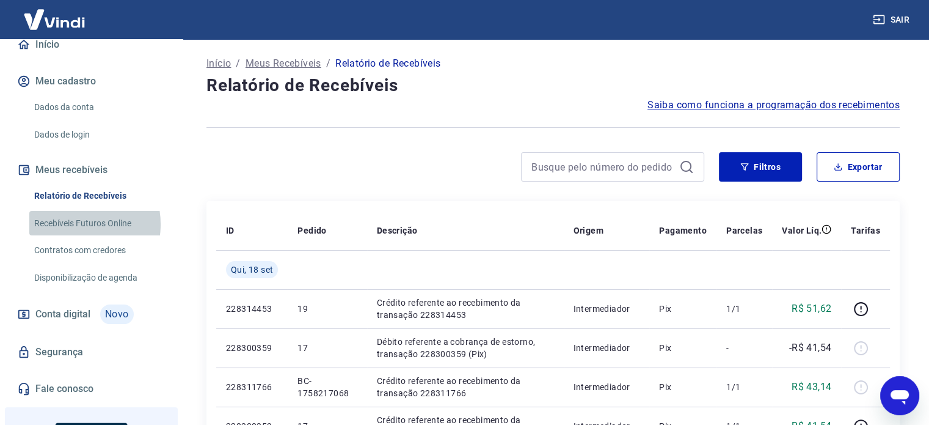
click at [70, 236] on link "Recebíveis Futuros Online" at bounding box center [98, 223] width 139 height 25
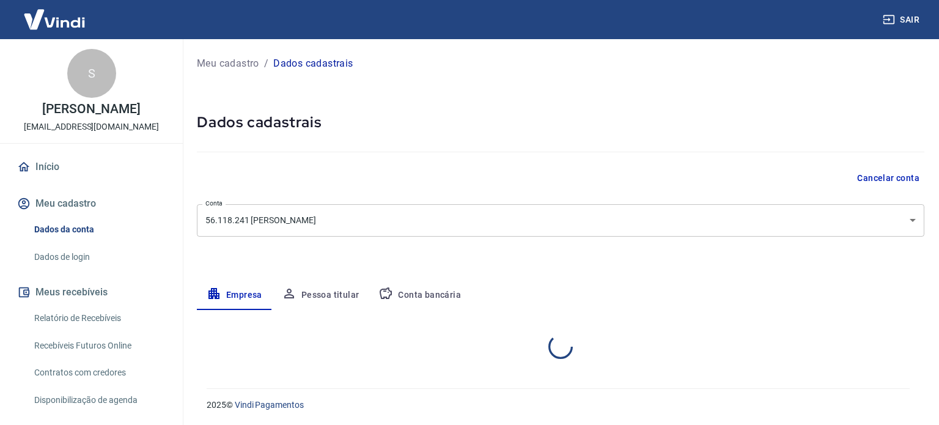
select select "GO"
select select "business"
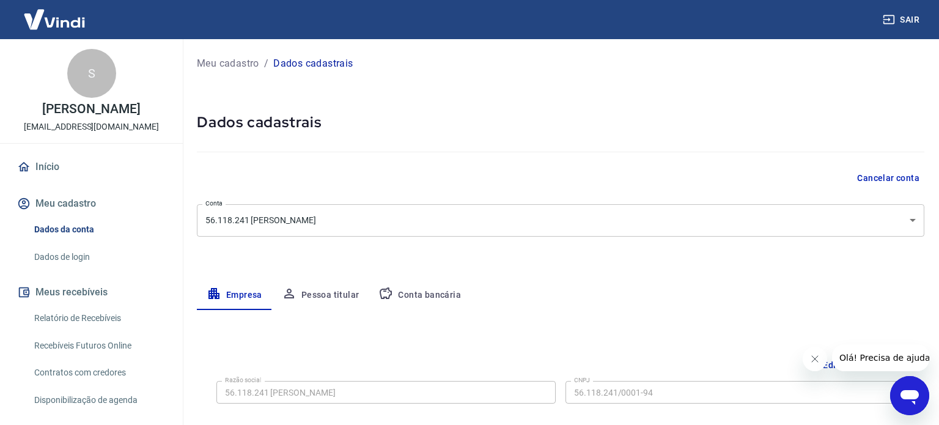
click at [901, 222] on body "Sair S [PERSON_NAME] [EMAIL_ADDRESS][DOMAIN_NAME] Início Meu cadastro Dados da …" at bounding box center [469, 212] width 939 height 425
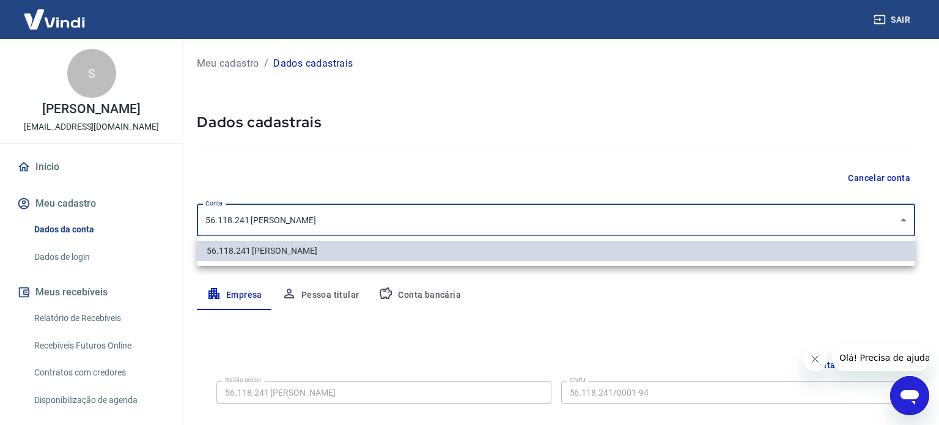
click at [901, 222] on div at bounding box center [469, 212] width 939 height 425
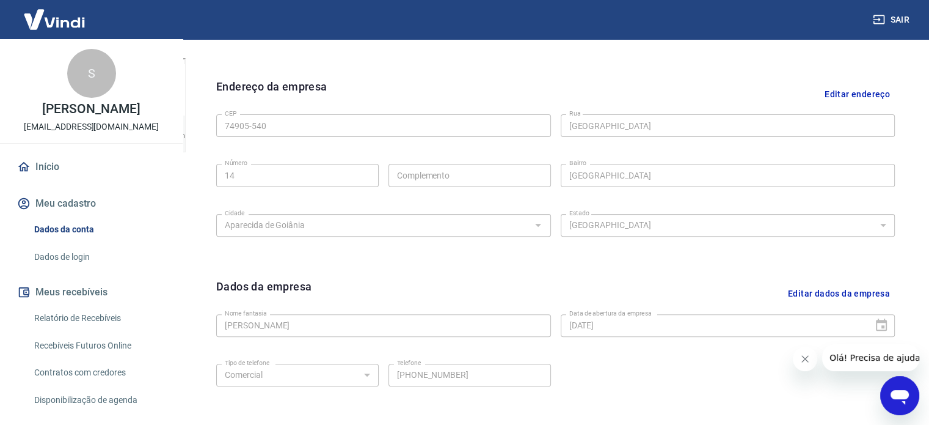
scroll to position [456, 0]
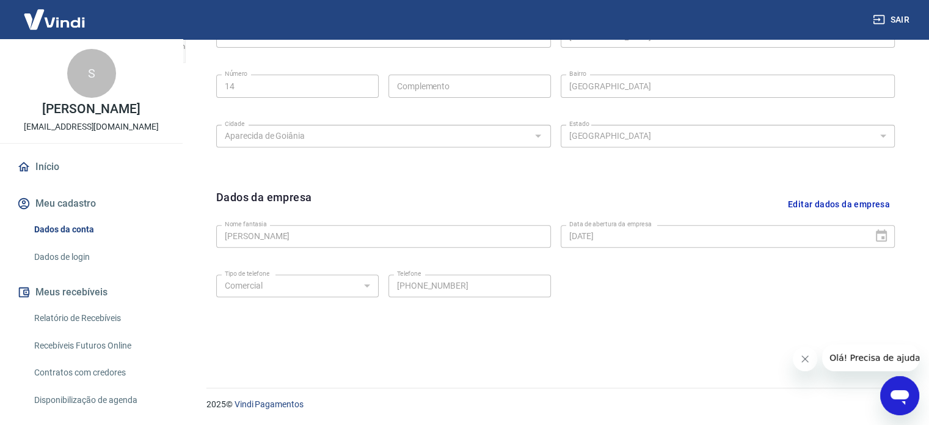
click at [800, 356] on button "Fechar mensagem da empresa" at bounding box center [805, 358] width 24 height 24
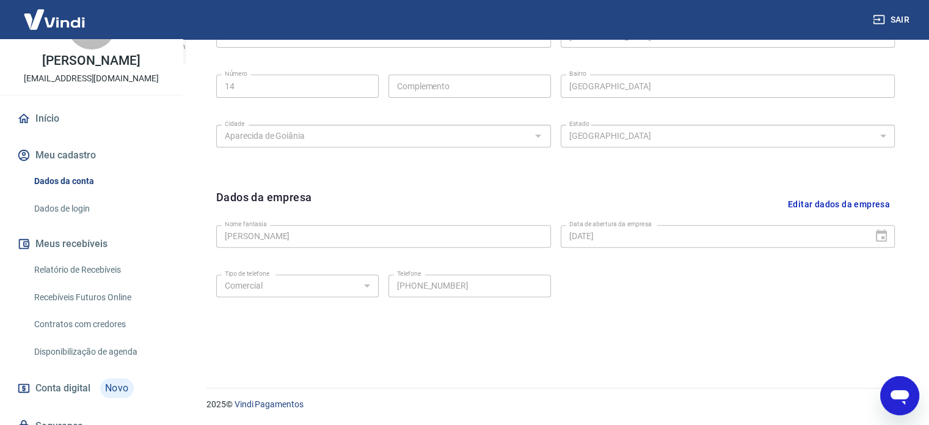
scroll to position [122, 0]
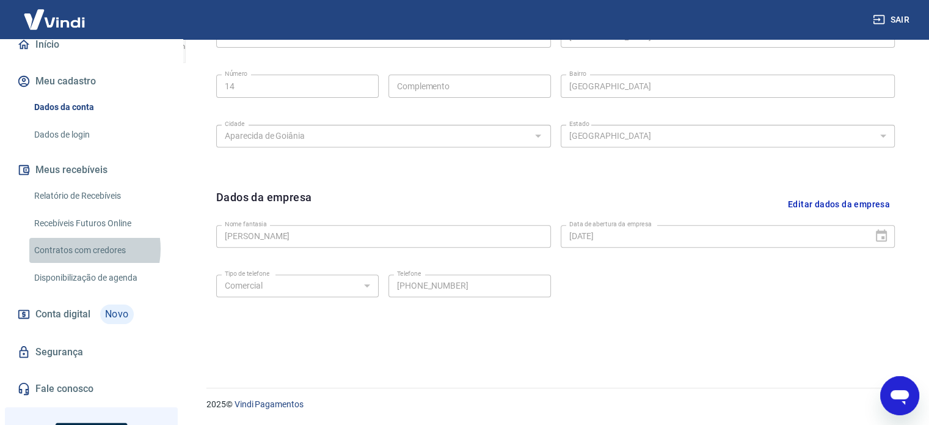
click at [78, 262] on link "Contratos com credores" at bounding box center [98, 250] width 139 height 25
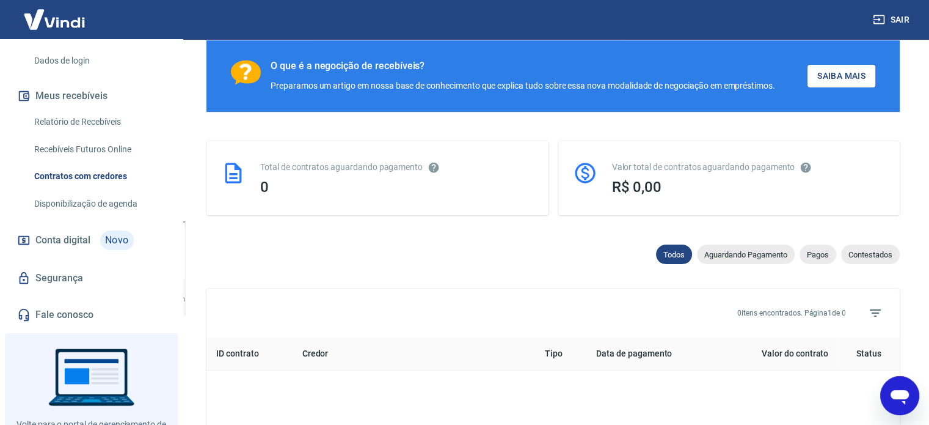
scroll to position [244, 0]
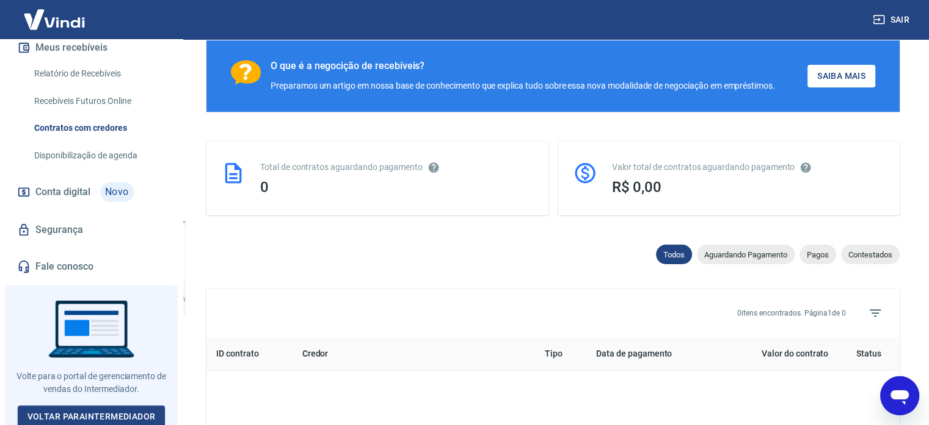
click at [81, 168] on link "Disponibilização de agenda" at bounding box center [98, 155] width 139 height 25
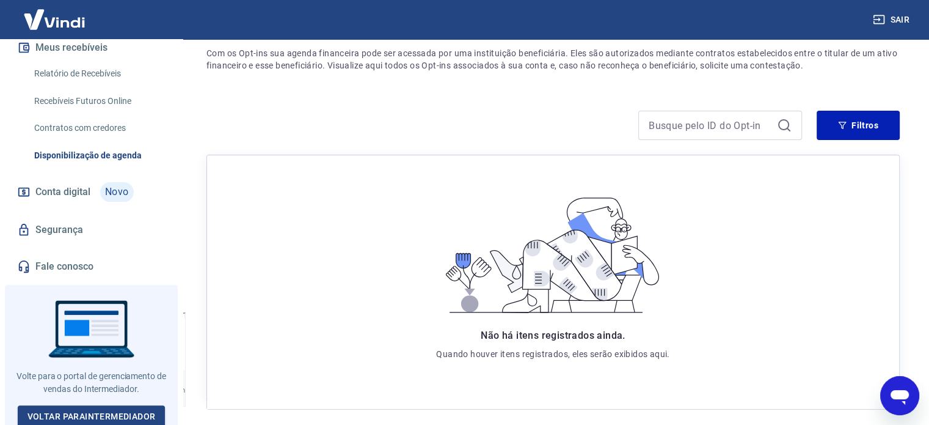
scroll to position [42, 0]
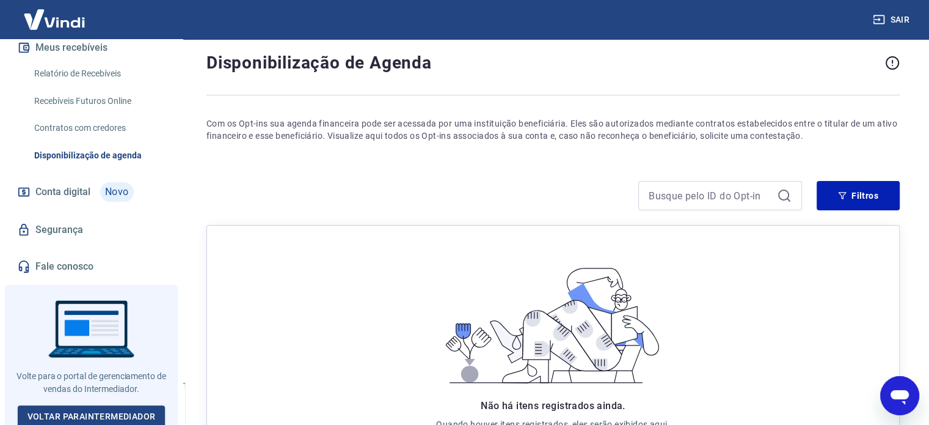
click at [84, 114] on link "Recebíveis Futuros Online" at bounding box center [98, 101] width 139 height 25
click at [46, 243] on link "Segurança" at bounding box center [91, 229] width 153 height 27
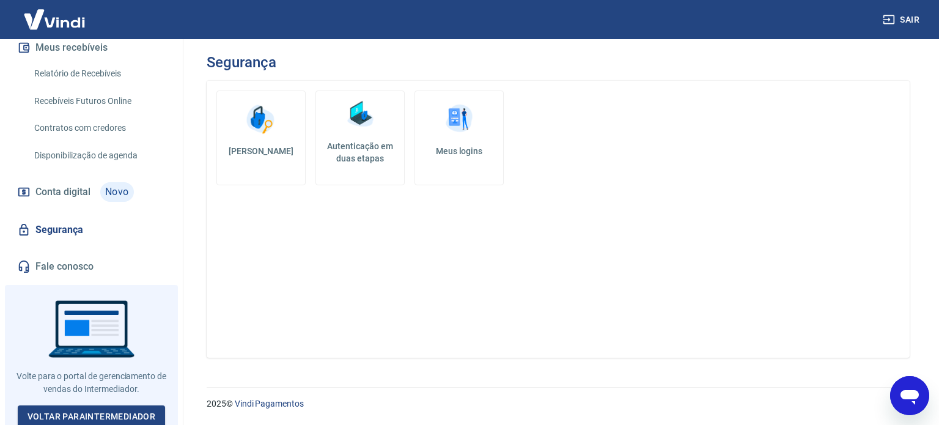
click at [449, 153] on h5 "Meus logins" at bounding box center [459, 151] width 68 height 12
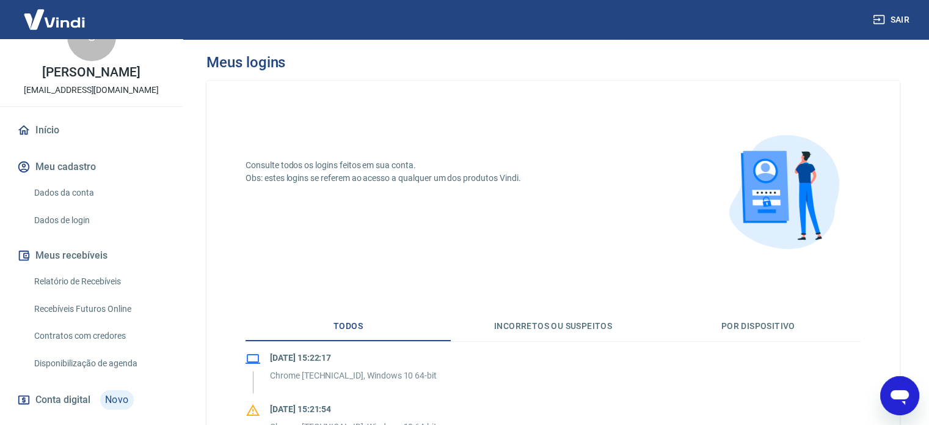
scroll to position [15, 0]
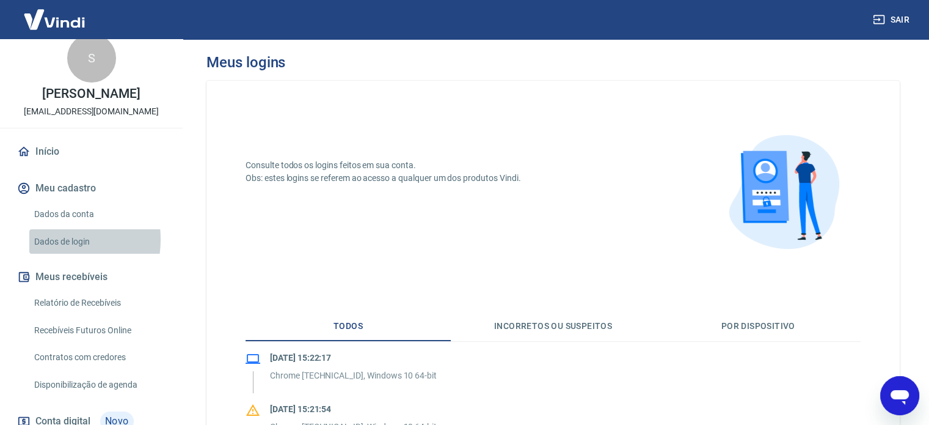
click at [48, 252] on link "Dados de login" at bounding box center [98, 241] width 139 height 25
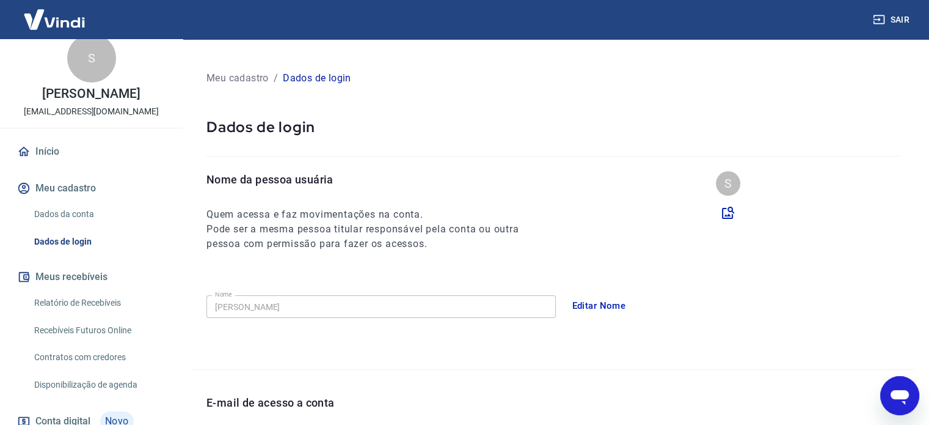
click at [65, 226] on link "Dados da conta" at bounding box center [98, 214] width 139 height 25
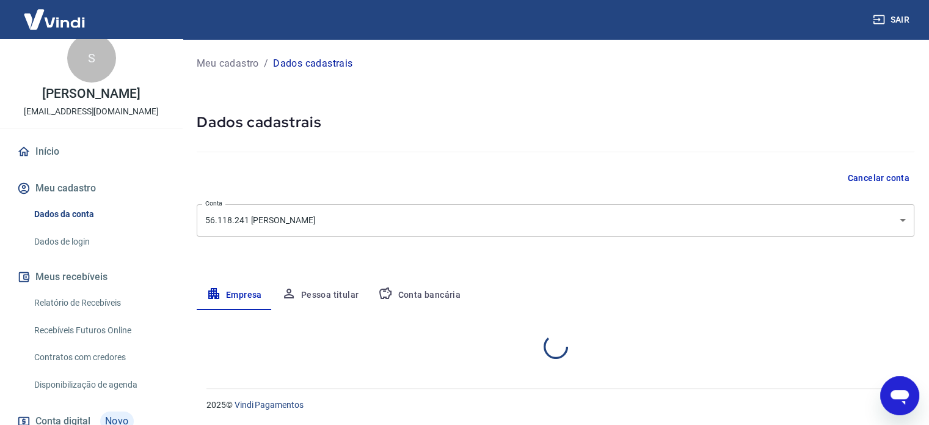
select select "GO"
select select "business"
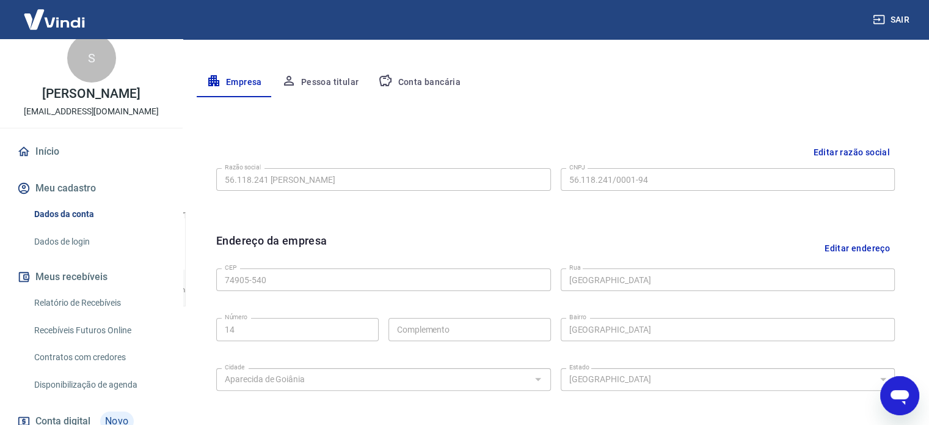
scroll to position [211, 0]
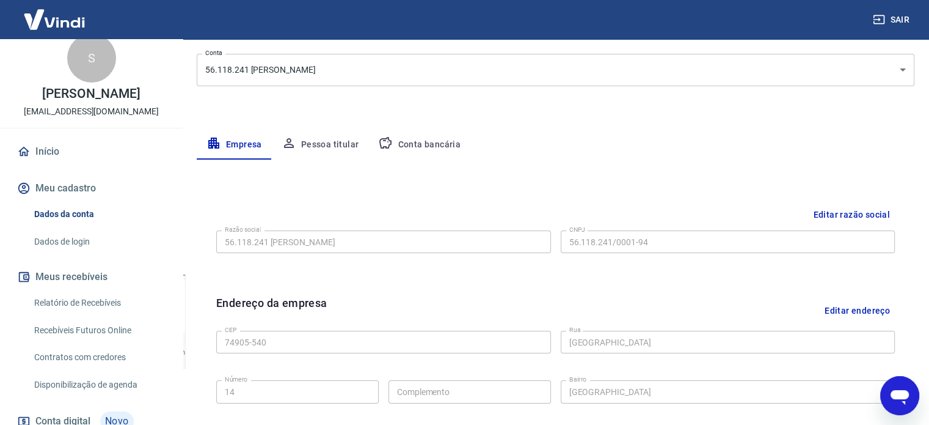
click at [334, 139] on button "Pessoa titular" at bounding box center [320, 144] width 97 height 29
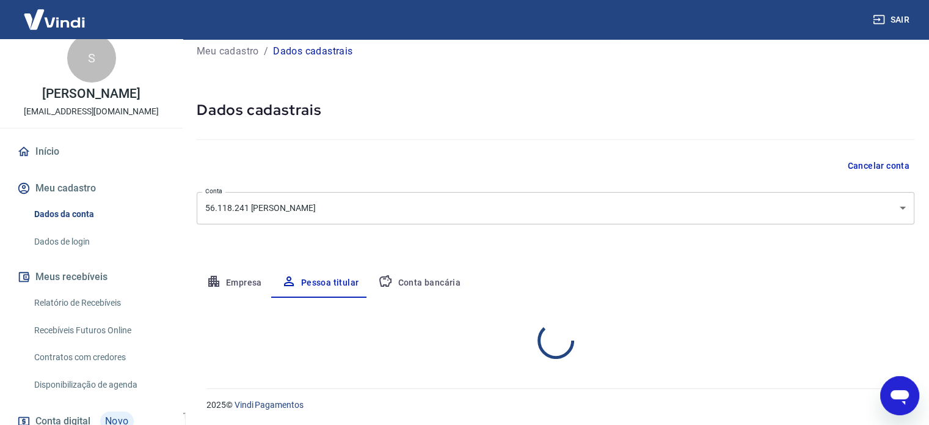
scroll to position [64, 0]
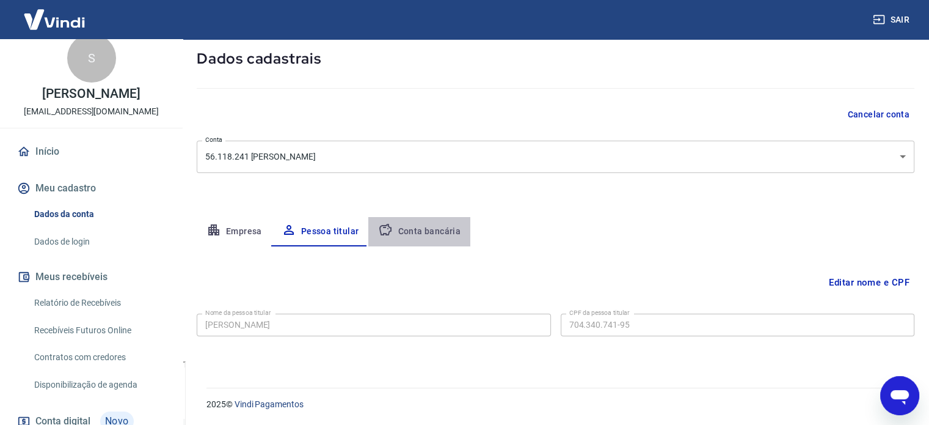
click at [428, 225] on button "Conta bancária" at bounding box center [419, 231] width 102 height 29
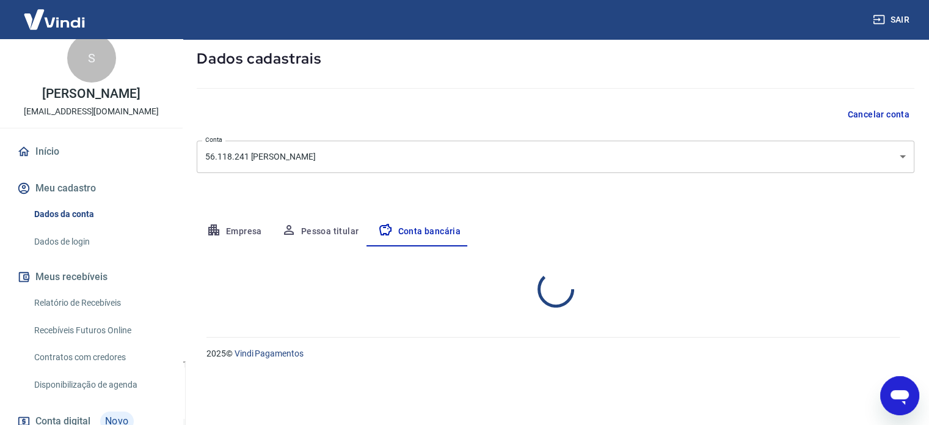
select select "1"
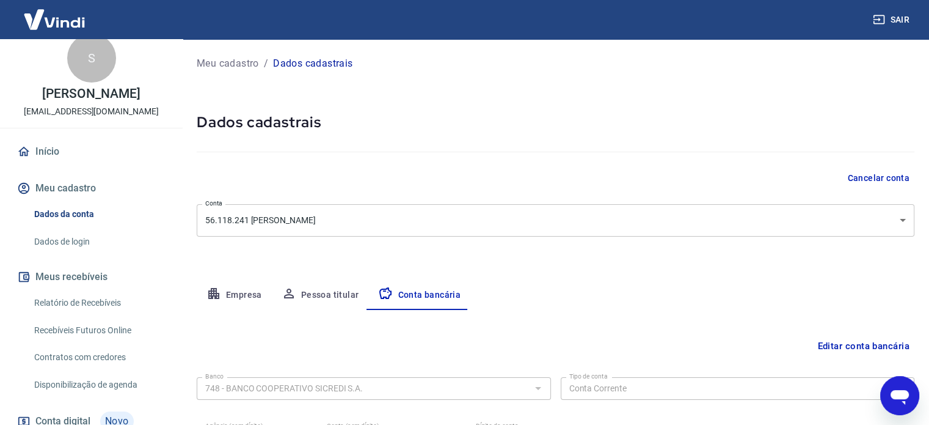
scroll to position [0, 0]
click at [40, 164] on link "Início" at bounding box center [91, 151] width 153 height 27
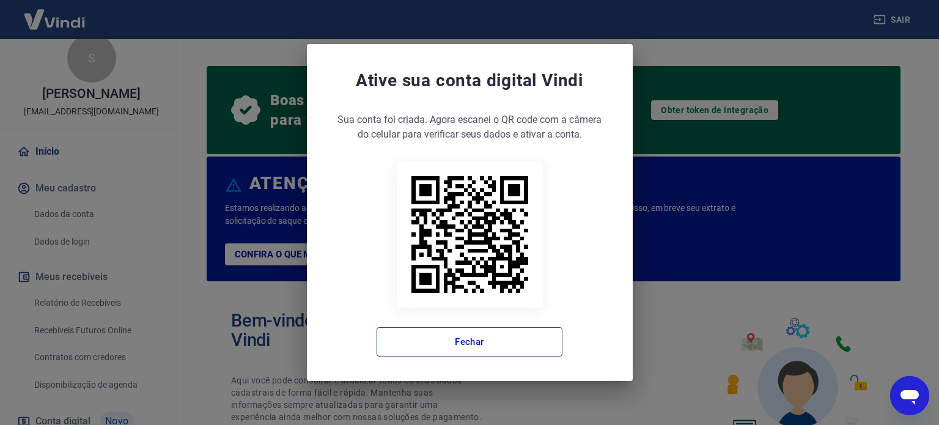
click at [518, 342] on button "Fechar" at bounding box center [469, 341] width 186 height 29
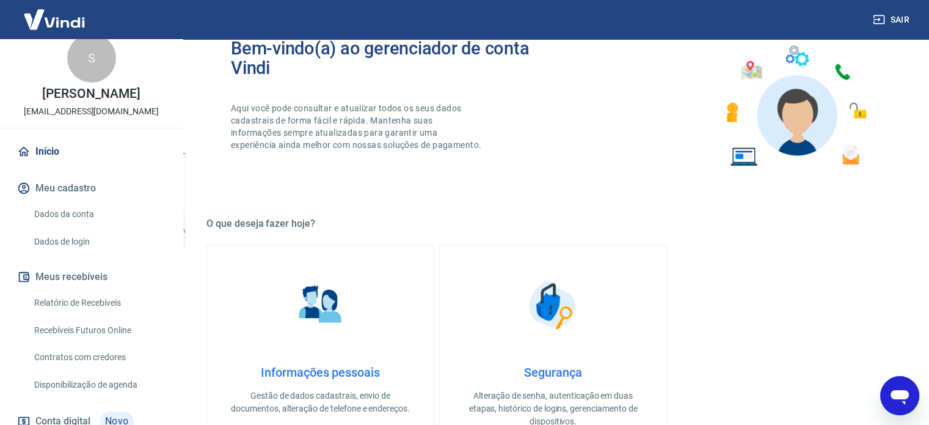
scroll to position [146, 0]
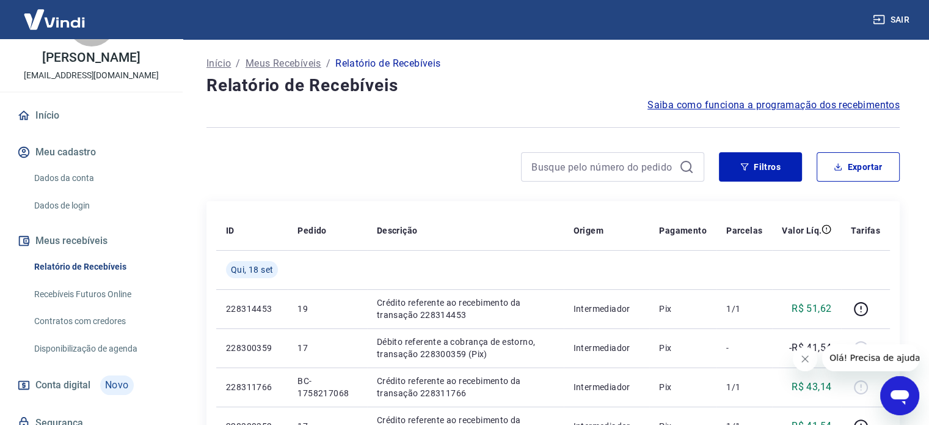
click at [37, 125] on link "Início" at bounding box center [91, 115] width 153 height 27
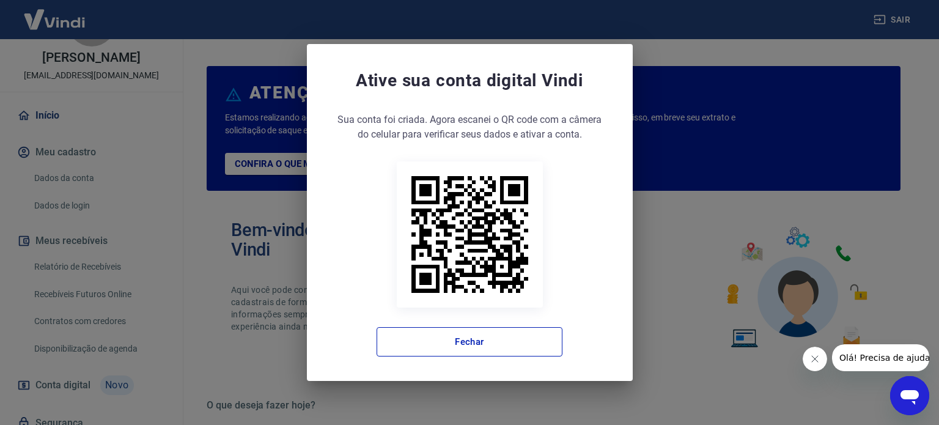
click at [553, 339] on button "Fechar" at bounding box center [469, 341] width 186 height 29
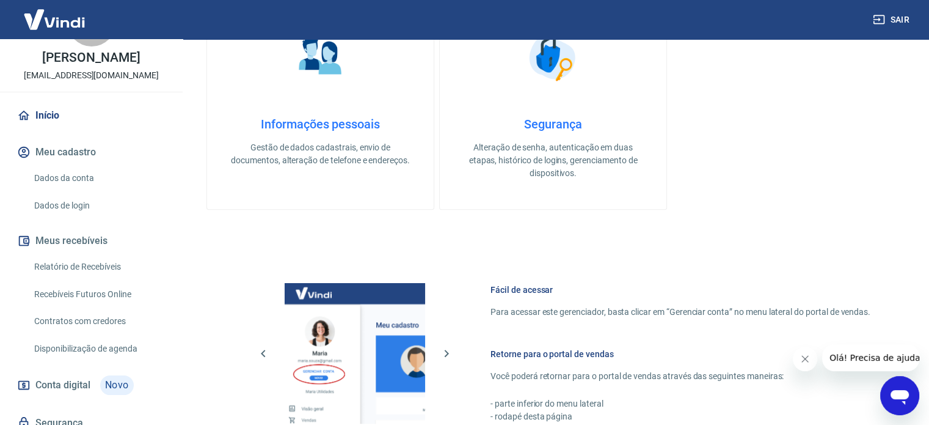
scroll to position [550, 0]
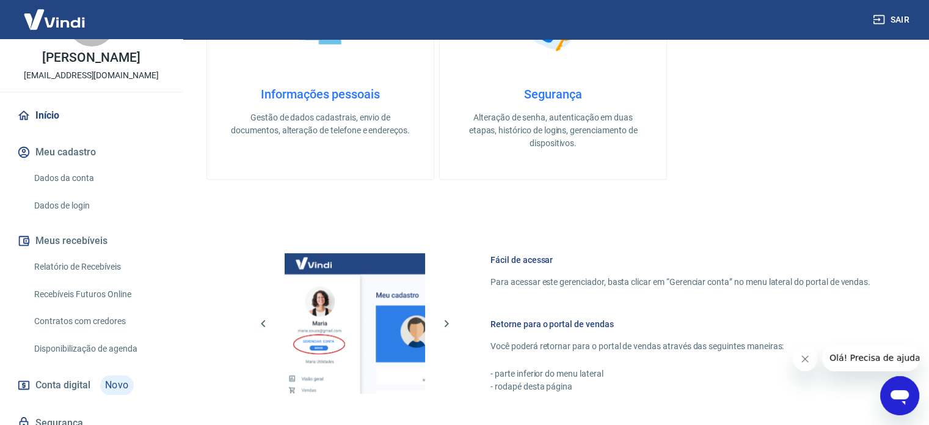
click at [332, 95] on h4 "Informações pessoais" at bounding box center [321, 94] width 188 height 15
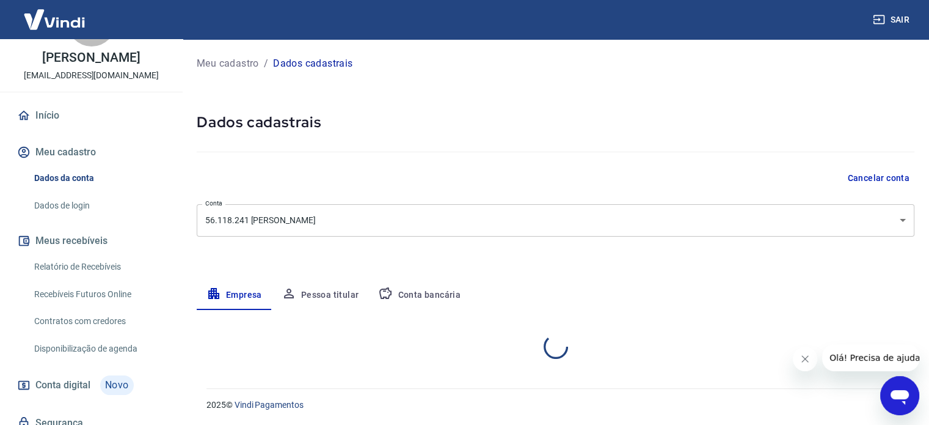
select select "GO"
select select "business"
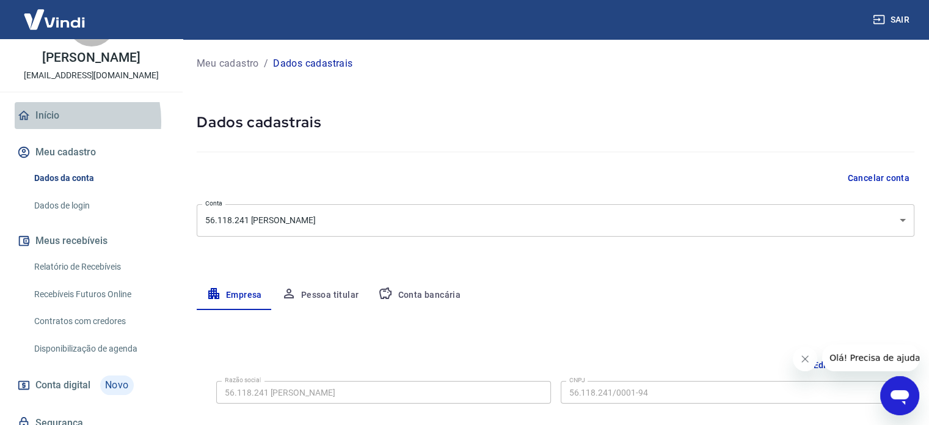
click at [51, 129] on link "Início" at bounding box center [91, 115] width 153 height 27
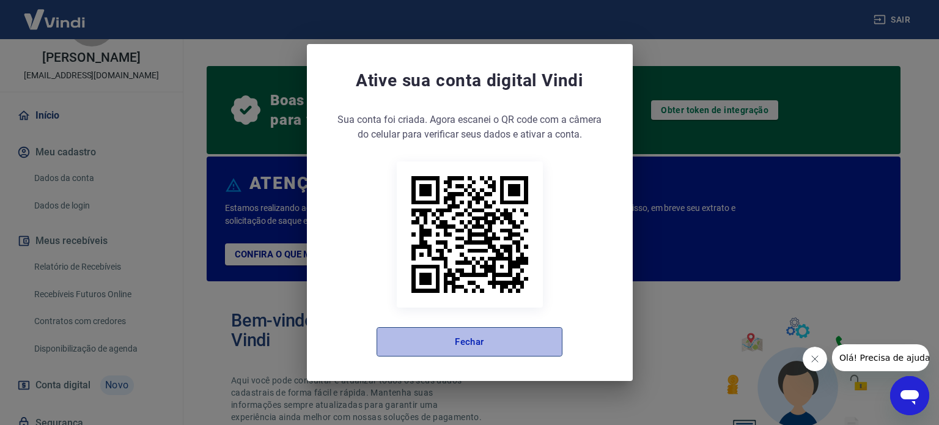
click at [494, 337] on button "Fechar" at bounding box center [469, 341] width 186 height 29
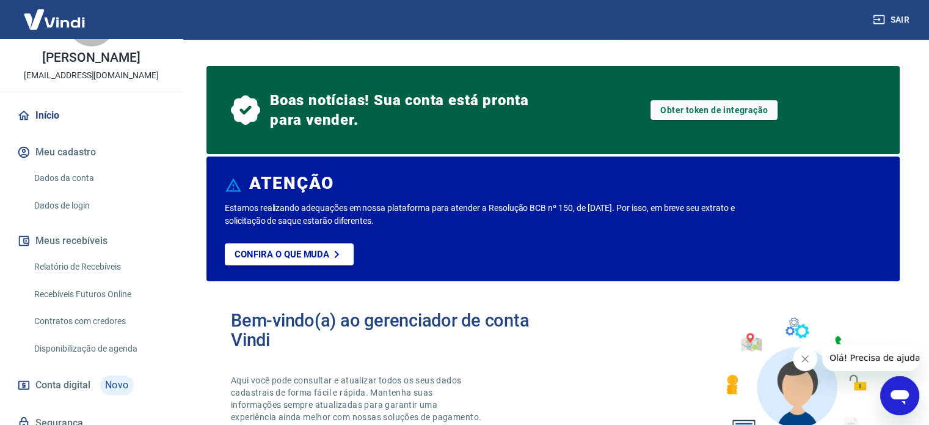
click at [899, 390] on icon "Abrir janela de mensagens" at bounding box center [900, 397] width 18 height 15
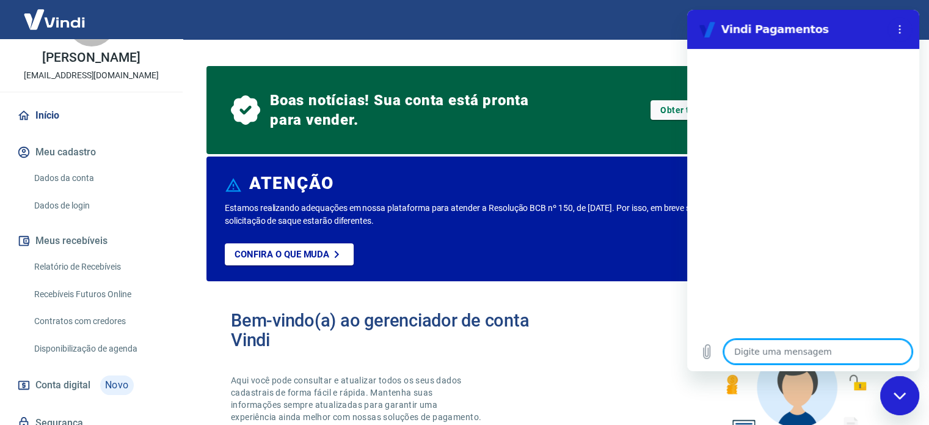
type textarea "o"
type textarea "x"
type textarea "oi"
type textarea "x"
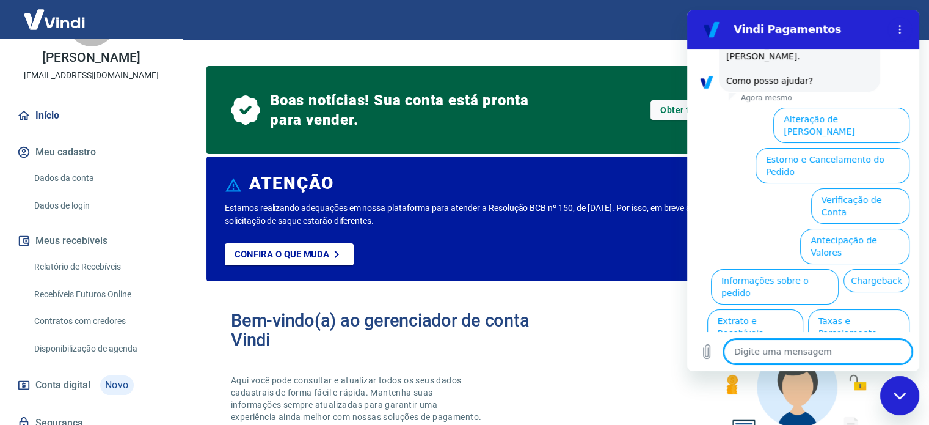
scroll to position [93, 0]
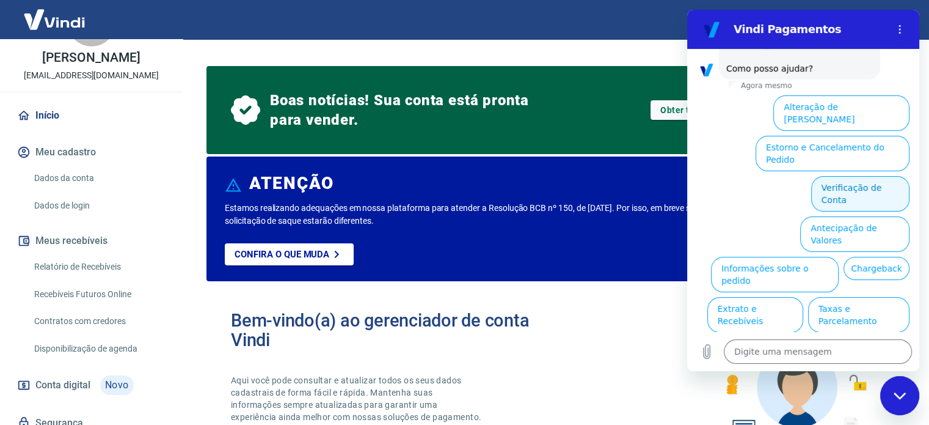
click at [849, 176] on button "Verificação de Conta" at bounding box center [861, 193] width 98 height 35
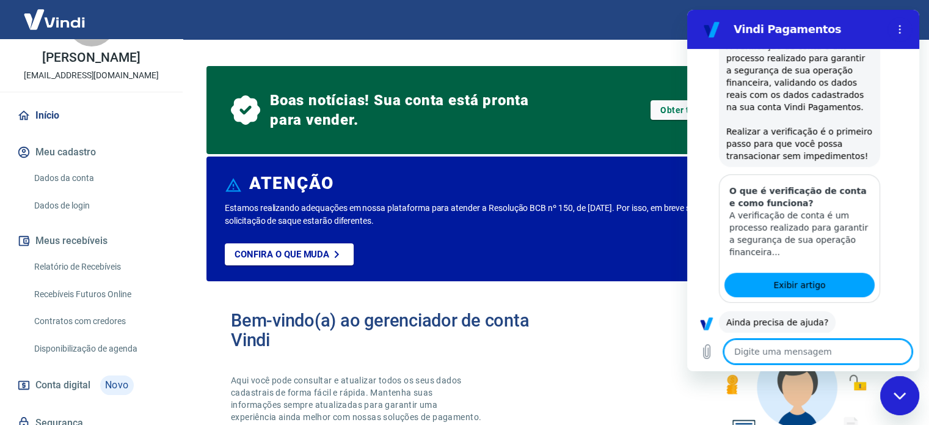
scroll to position [215, 0]
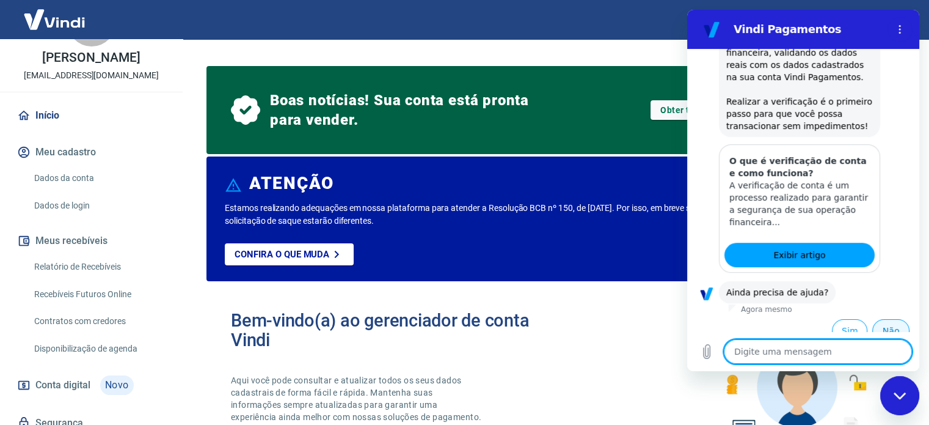
click at [885, 323] on button "Não" at bounding box center [891, 330] width 37 height 23
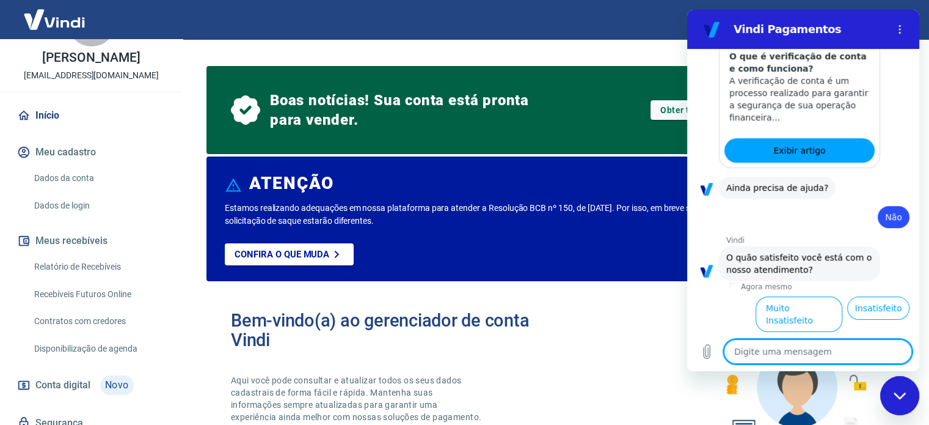
scroll to position [325, 0]
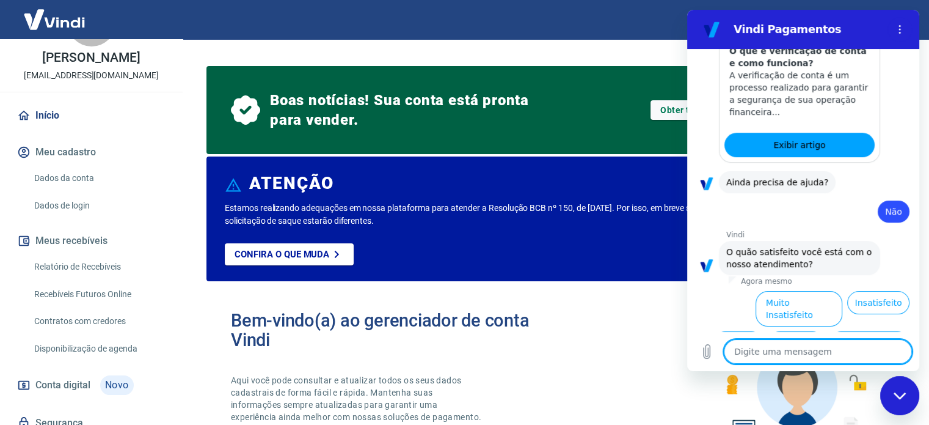
click at [733, 331] on button "Normal" at bounding box center [738, 342] width 49 height 23
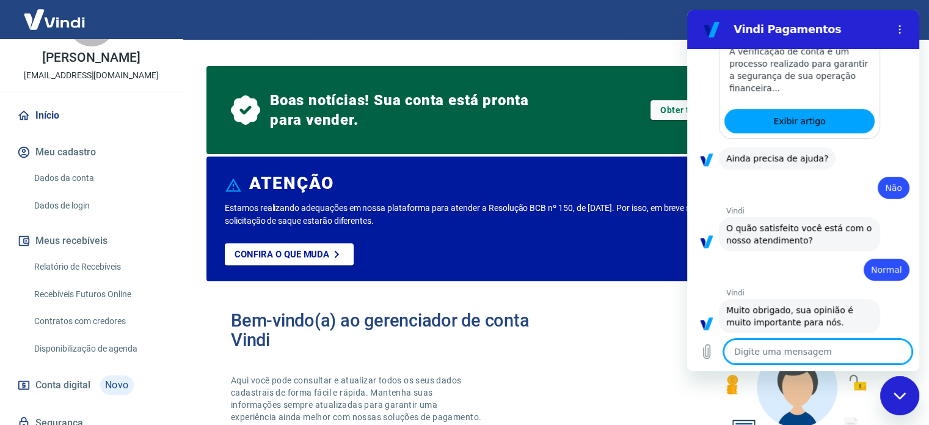
scroll to position [351, 0]
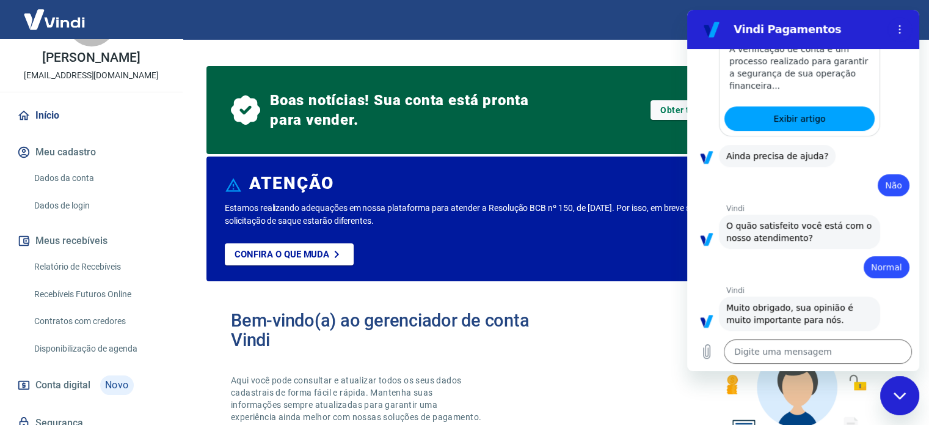
drag, startPoint x: 898, startPoint y: 393, endPoint x: 886, endPoint y: 385, distance: 14.1
click at [897, 392] on icon "Fechar janela de mensagens" at bounding box center [900, 396] width 13 height 8
type textarea "x"
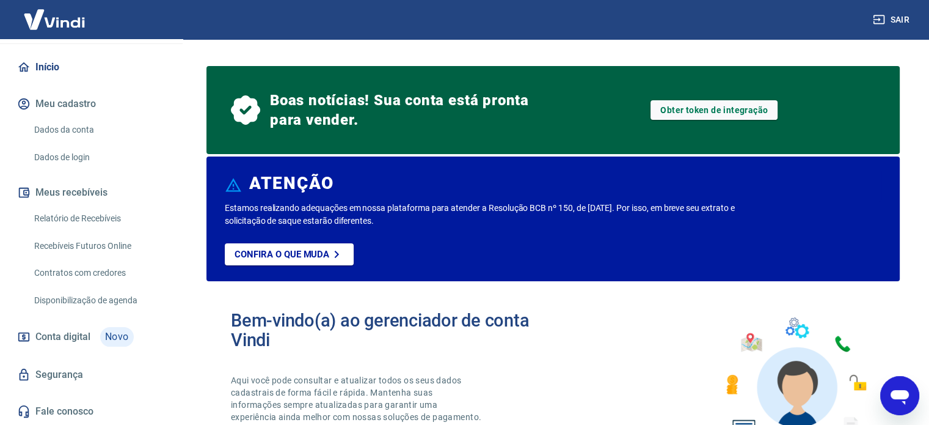
scroll to position [0, 0]
click at [46, 68] on link "Início" at bounding box center [91, 67] width 153 height 27
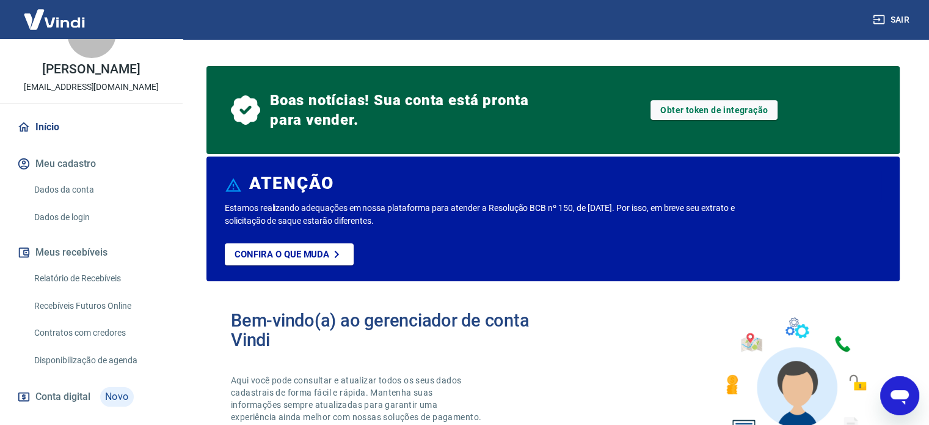
scroll to position [61, 0]
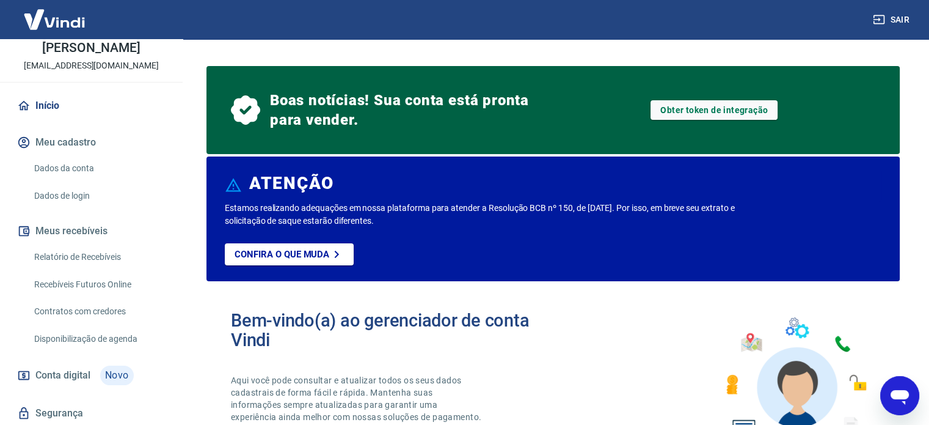
click at [899, 16] on button "Sair" at bounding box center [893, 20] width 44 height 23
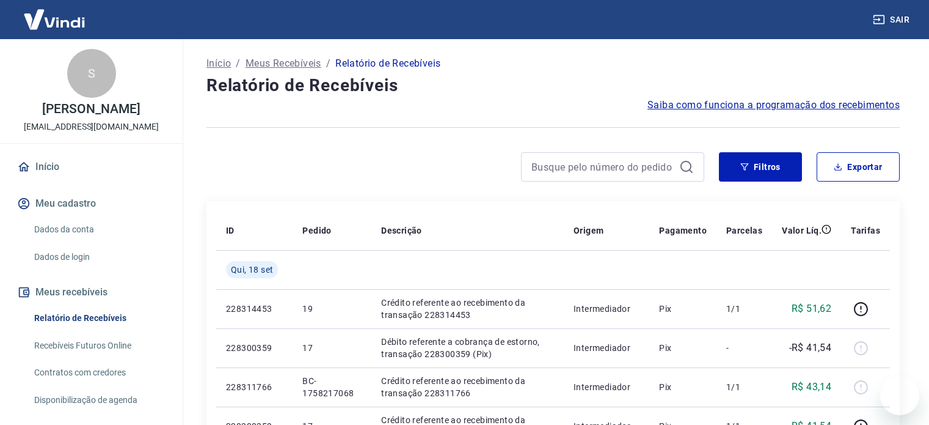
drag, startPoint x: 0, startPoint y: 0, endPoint x: 201, endPoint y: 75, distance: 214.4
click at [356, 175] on div at bounding box center [456, 166] width 498 height 29
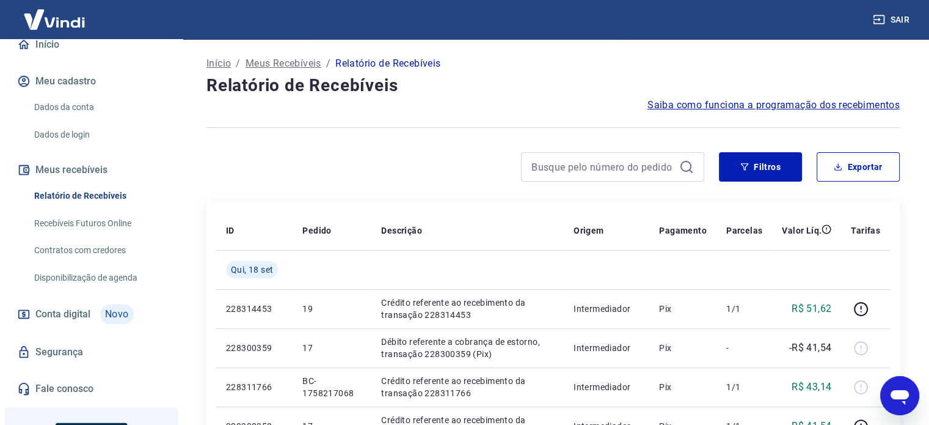
scroll to position [0, 150]
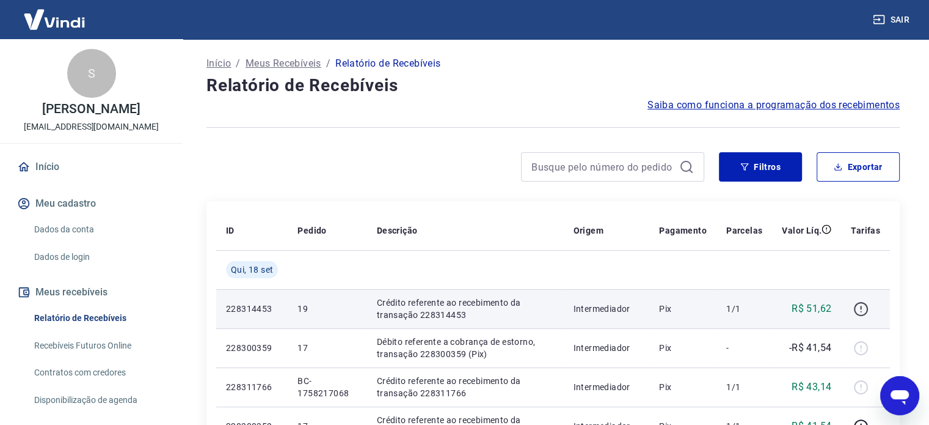
click at [865, 305] on icon "button" at bounding box center [861, 308] width 15 height 15
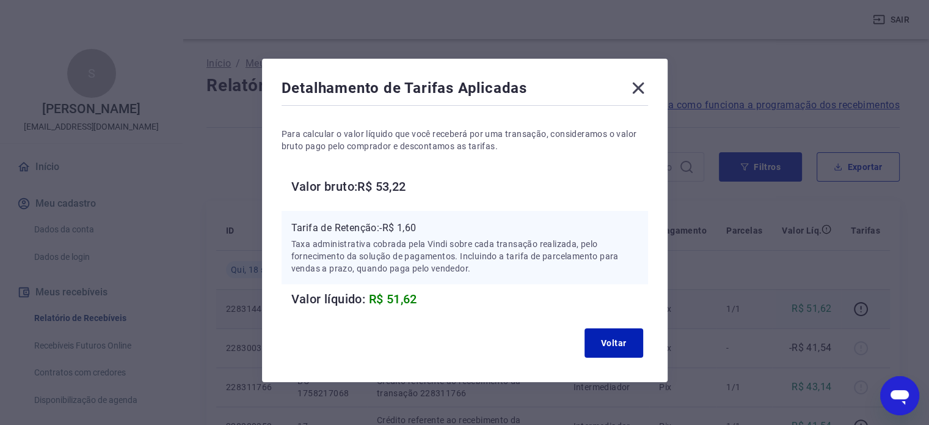
click at [638, 89] on icon at bounding box center [638, 88] width 12 height 12
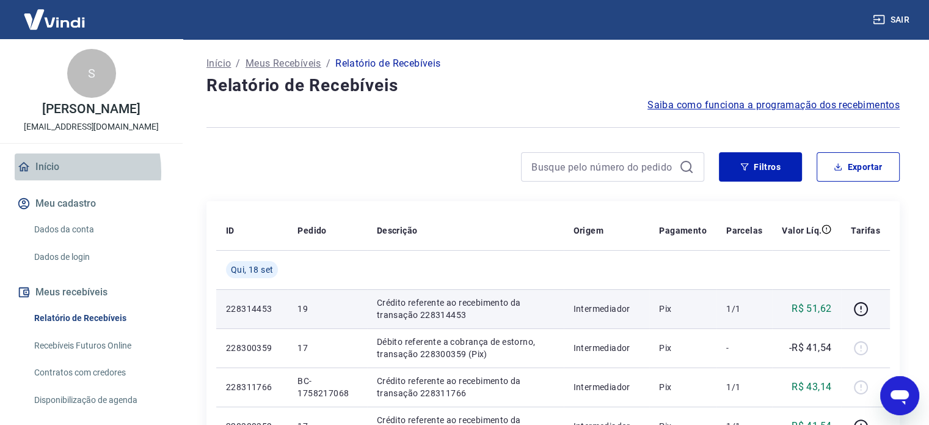
click at [53, 180] on link "Início" at bounding box center [91, 166] width 153 height 27
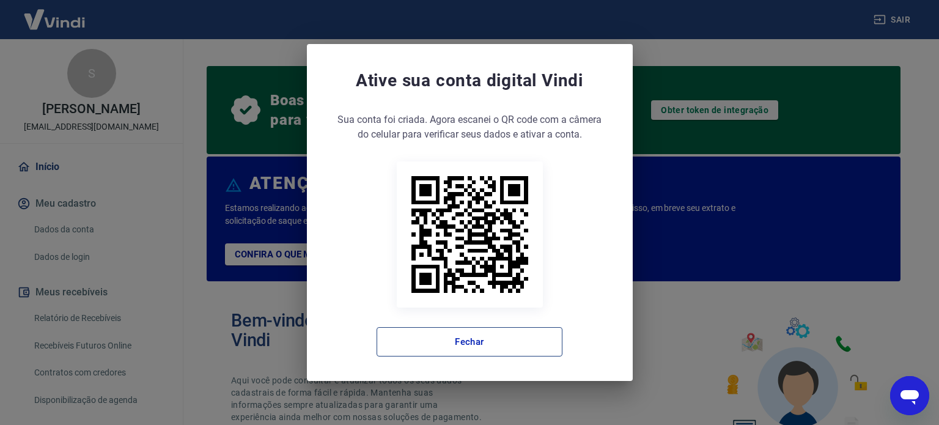
click at [489, 328] on button "Fechar" at bounding box center [469, 341] width 186 height 29
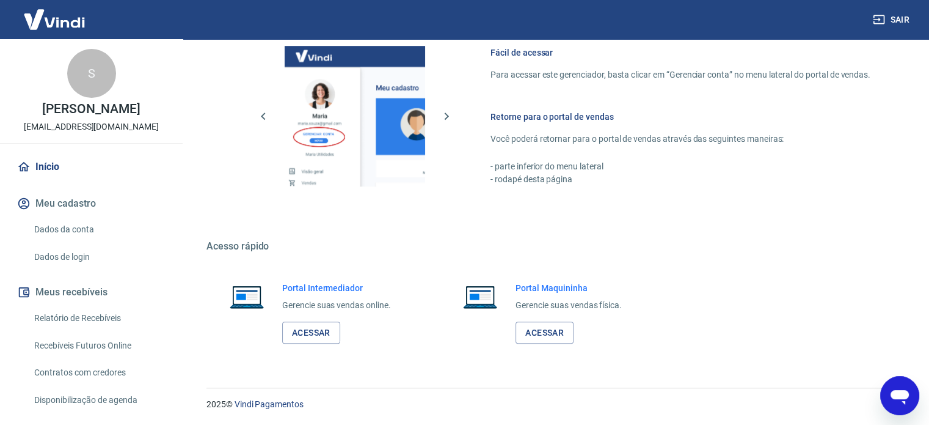
click at [48, 236] on link "Dados da conta" at bounding box center [98, 229] width 139 height 25
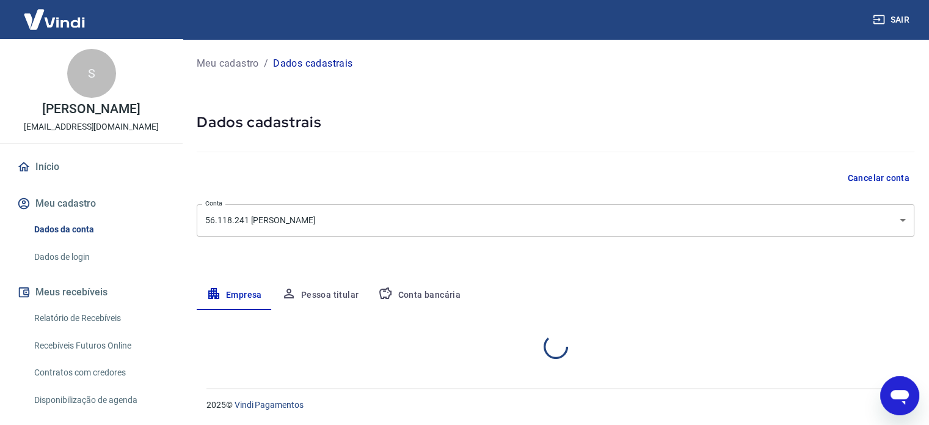
select select "GO"
select select "business"
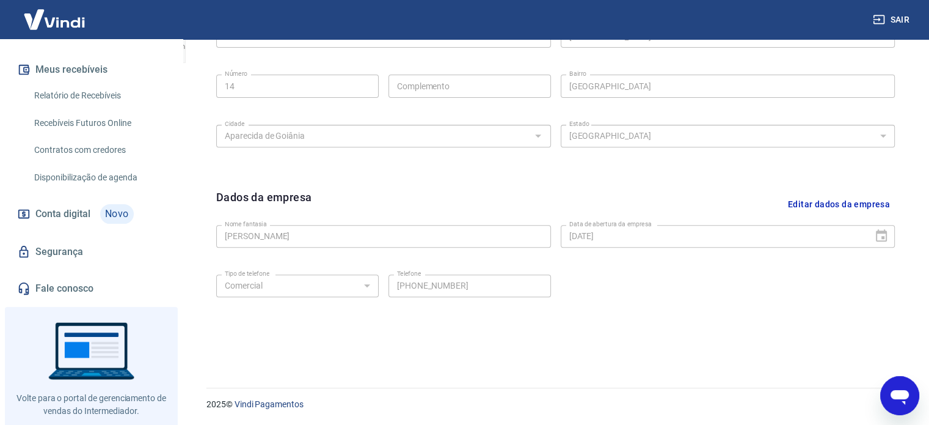
scroll to position [260, 0]
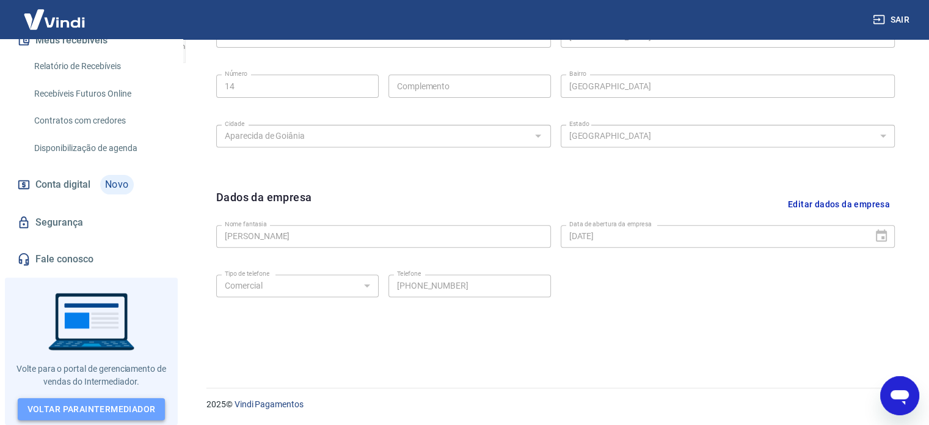
click at [79, 404] on link "Voltar para Intermediador" at bounding box center [92, 409] width 148 height 23
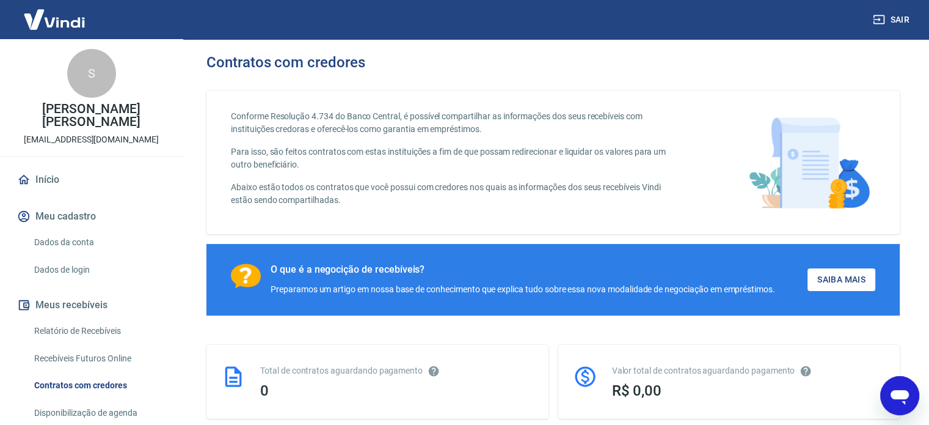
scroll to position [183, 0]
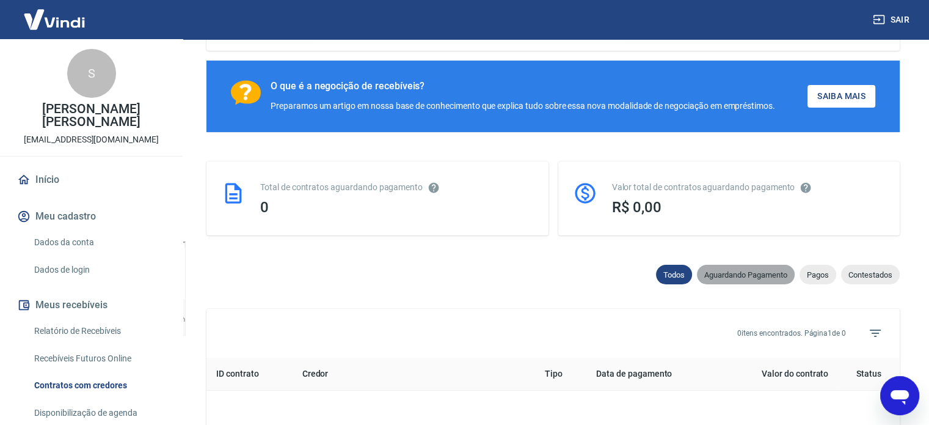
click at [738, 269] on div "Aguardando Pagamento" at bounding box center [746, 275] width 98 height 20
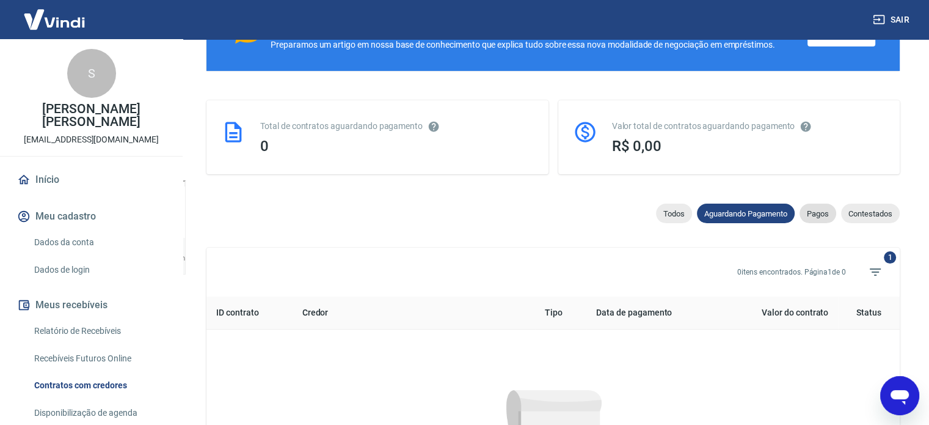
click at [809, 212] on span "Pagos" at bounding box center [818, 213] width 37 height 9
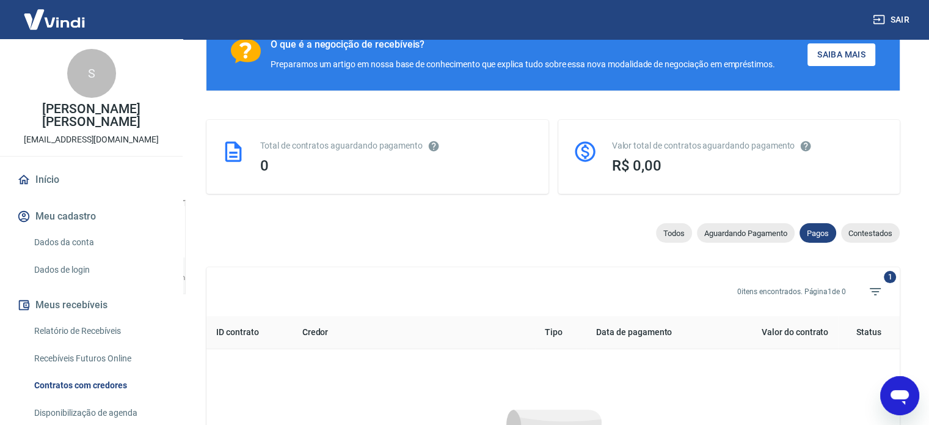
scroll to position [244, 0]
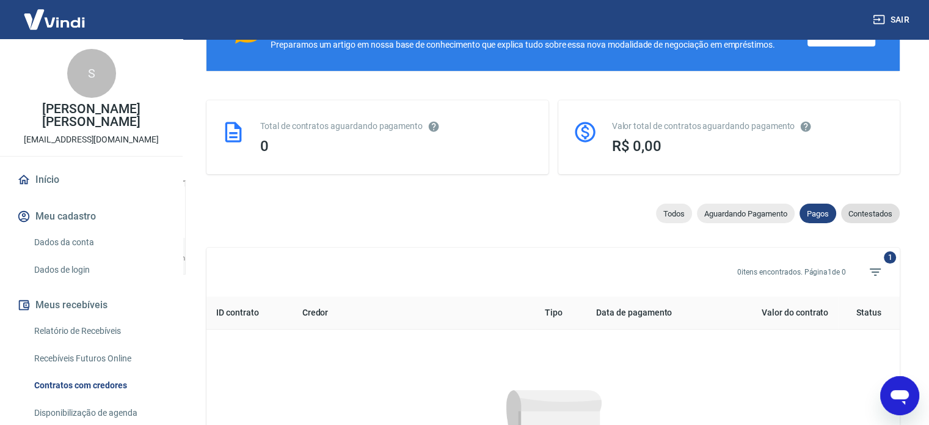
click at [859, 203] on div "Contestados" at bounding box center [870, 213] width 59 height 20
select select "rejected"
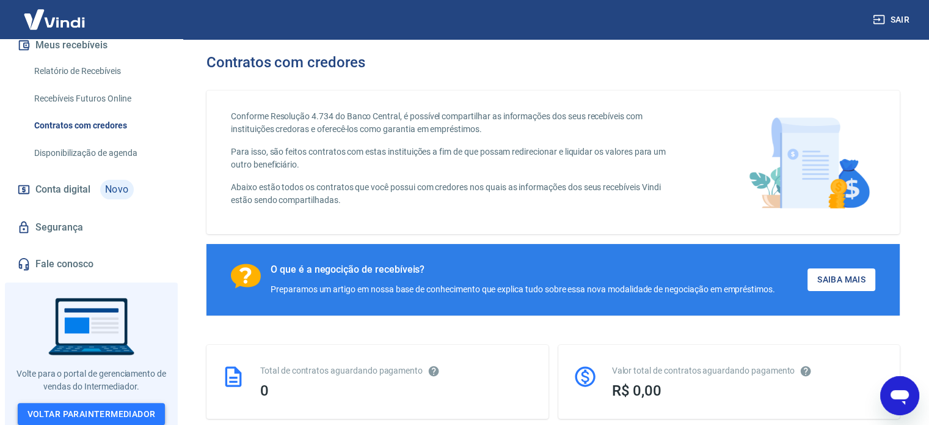
click at [81, 411] on link "Voltar para Intermediador" at bounding box center [92, 414] width 148 height 23
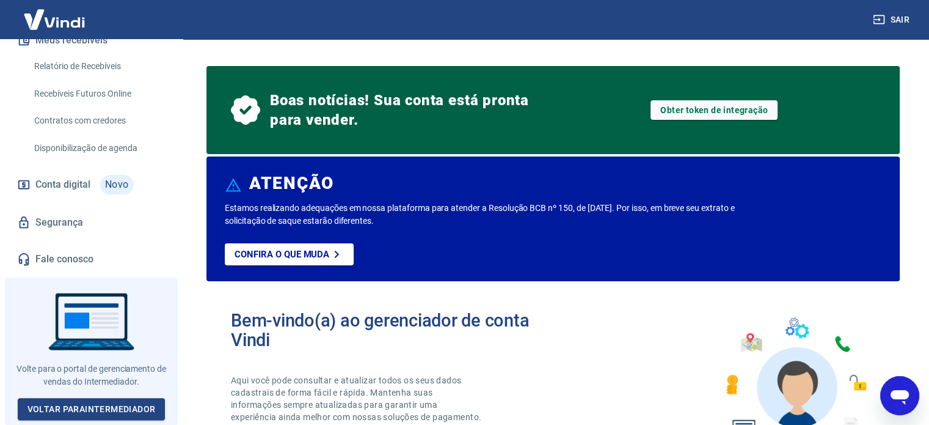
click at [899, 12] on button "Sair" at bounding box center [893, 20] width 44 height 23
